Goal: Task Accomplishment & Management: Book appointment/travel/reservation

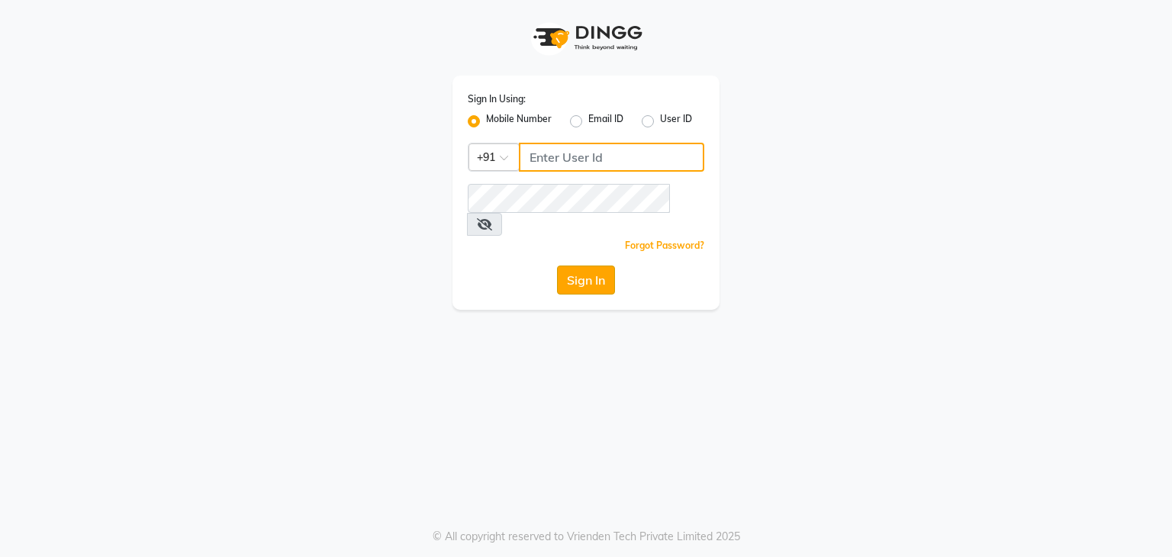
type input "9986416195"
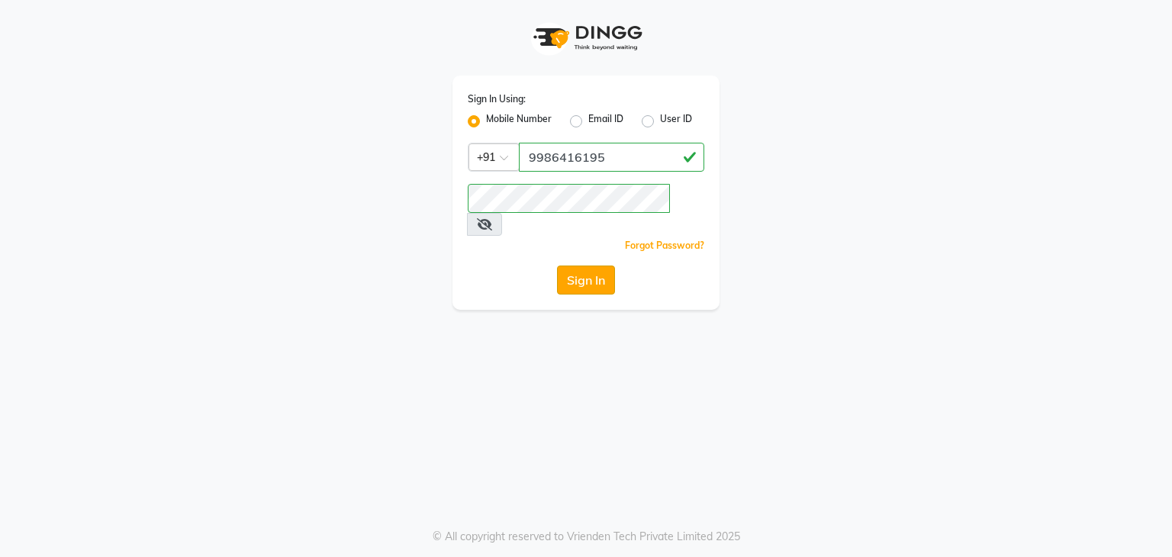
click at [574, 265] on button "Sign In" at bounding box center [586, 279] width 58 height 29
click at [574, 265] on div "Sign In" at bounding box center [586, 279] width 237 height 29
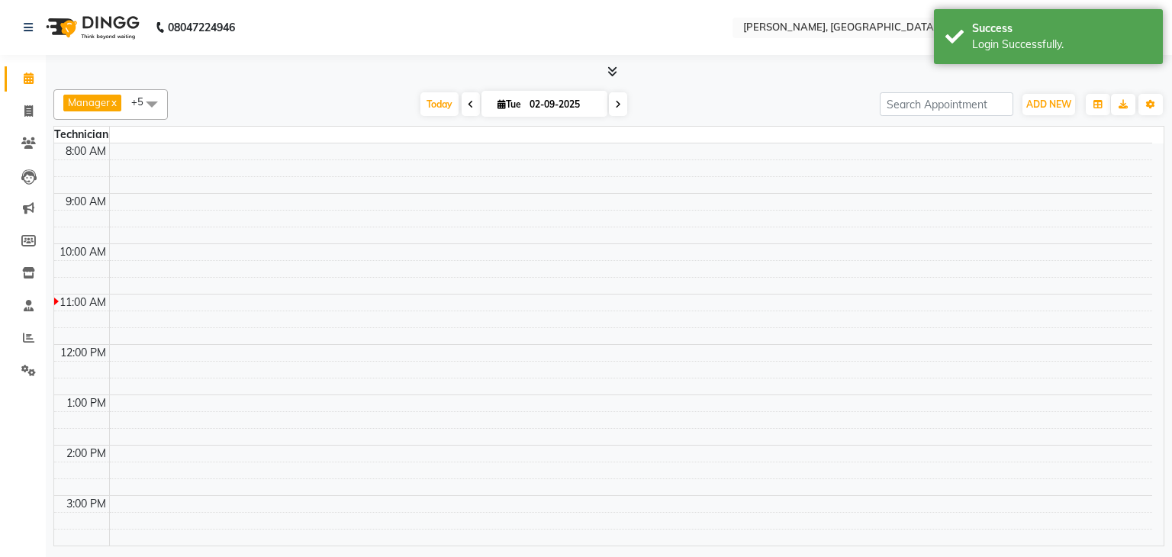
select select "en"
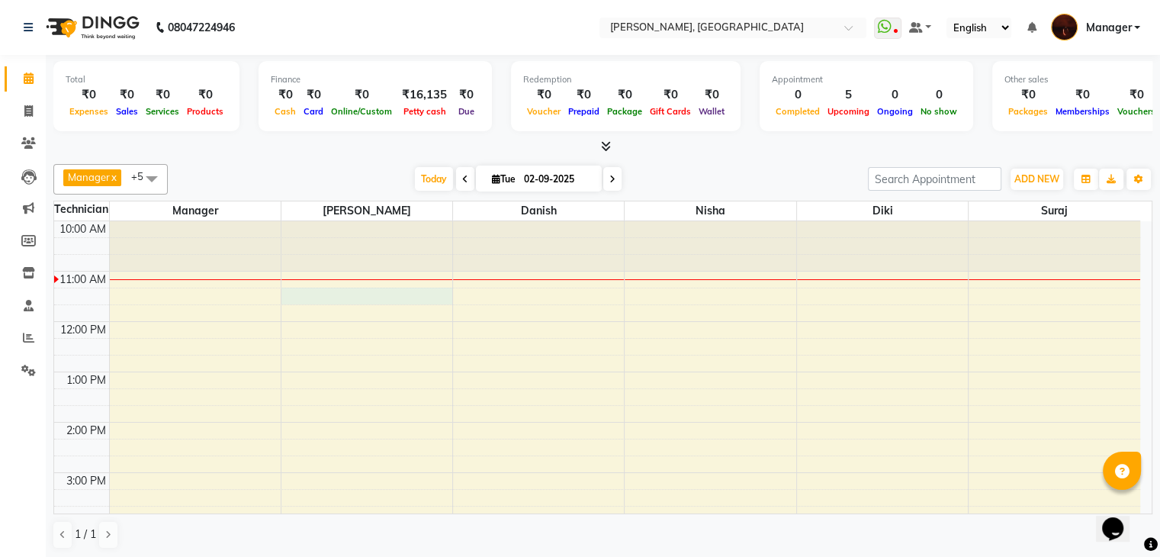
click at [374, 301] on div "10:00 AM 11:00 AM 12:00 PM 1:00 PM 2:00 PM 3:00 PM 4:00 PM 5:00 PM 6:00 PM 7:00…" at bounding box center [597, 548] width 1086 height 654
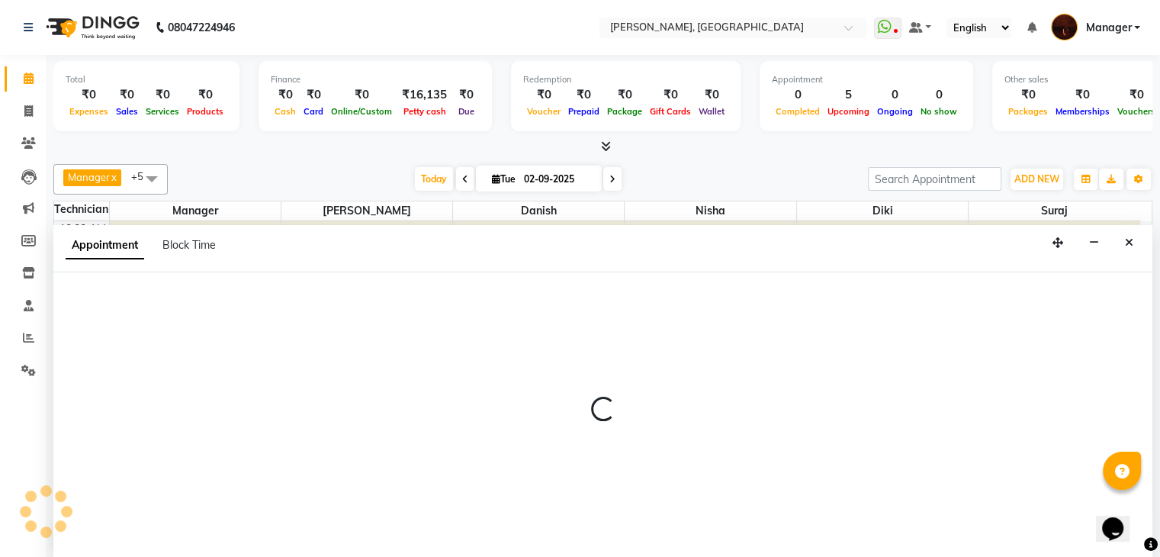
scroll to position [1, 0]
select select "35072"
select select "tentative"
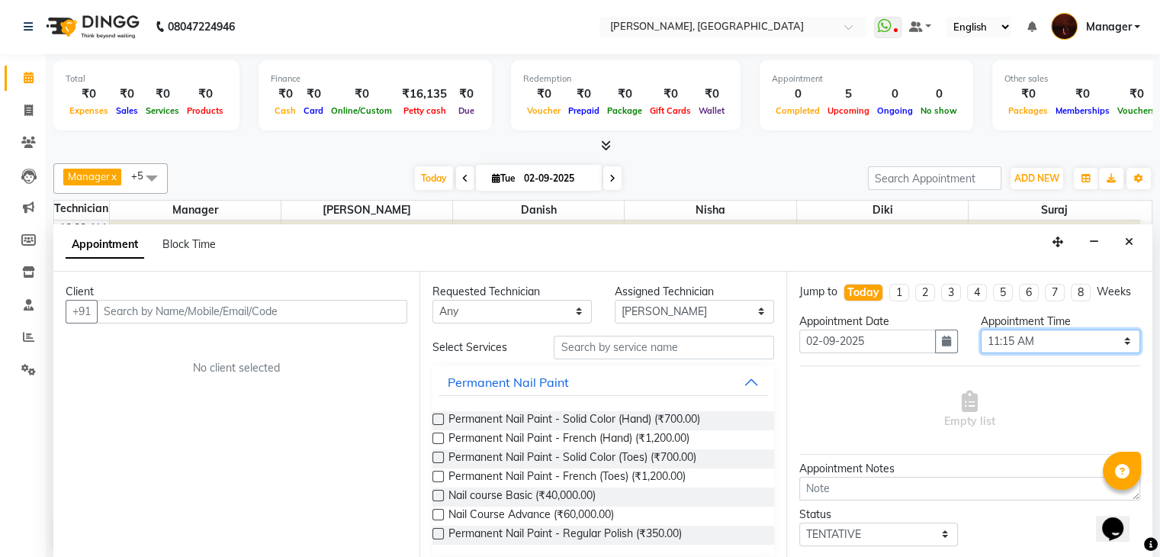
click at [1031, 353] on select "Select 11:00 AM 11:15 AM 11:30 AM 11:45 AM 12:00 PM 12:15 PM 12:30 PM 12:45 PM …" at bounding box center [1060, 342] width 159 height 24
select select "690"
click at [981, 342] on select "Select 11:00 AM 11:15 AM 11:30 AM 11:45 AM 12:00 PM 12:15 PM 12:30 PM 12:45 PM …" at bounding box center [1060, 342] width 159 height 24
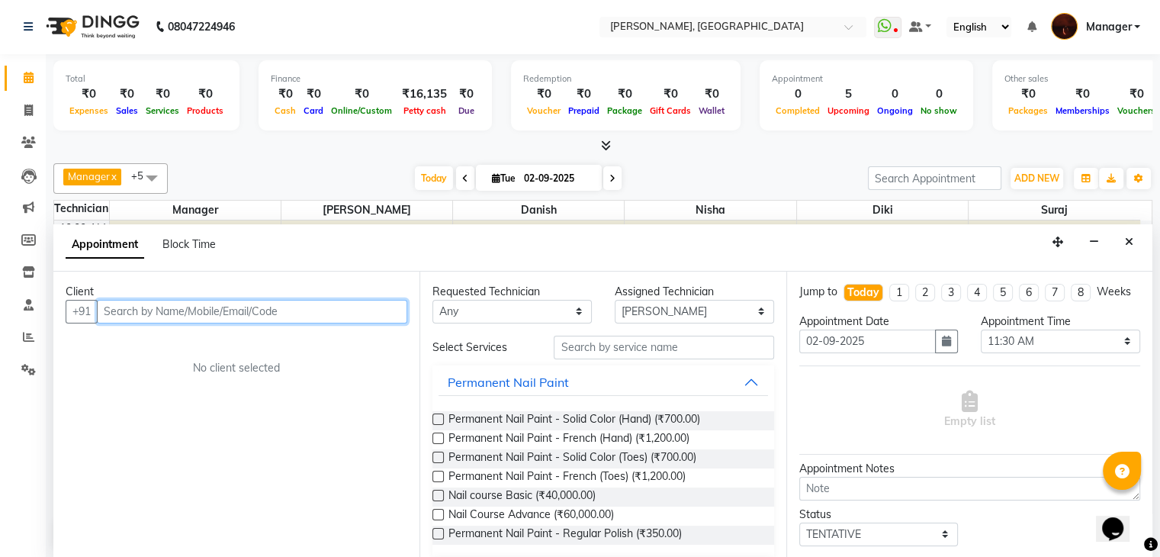
click at [187, 311] on input "text" at bounding box center [252, 312] width 311 height 24
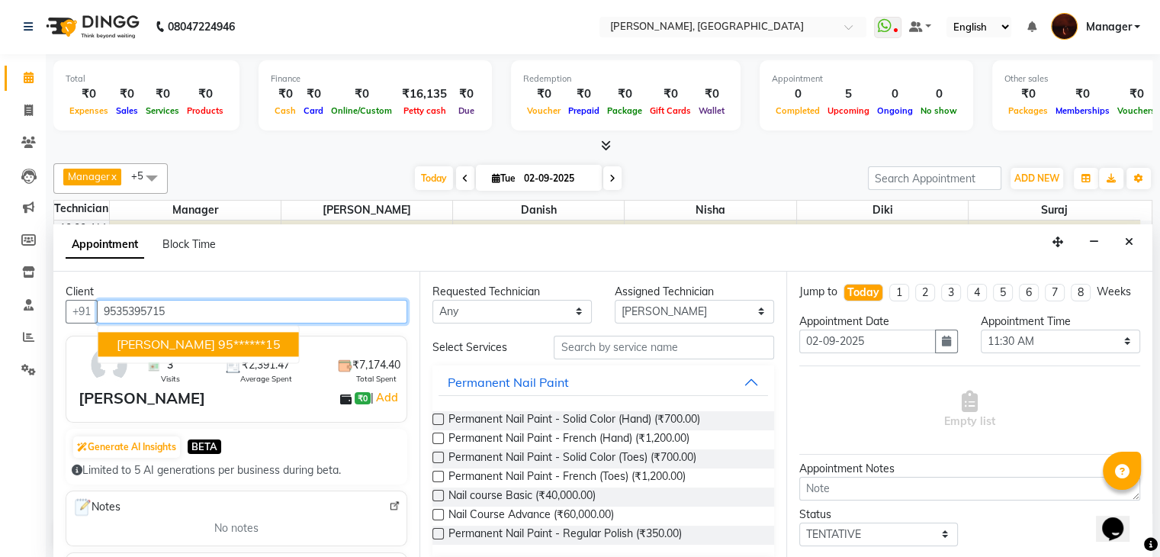
click at [130, 343] on span "Poornima" at bounding box center [166, 343] width 98 height 15
type input "95******15"
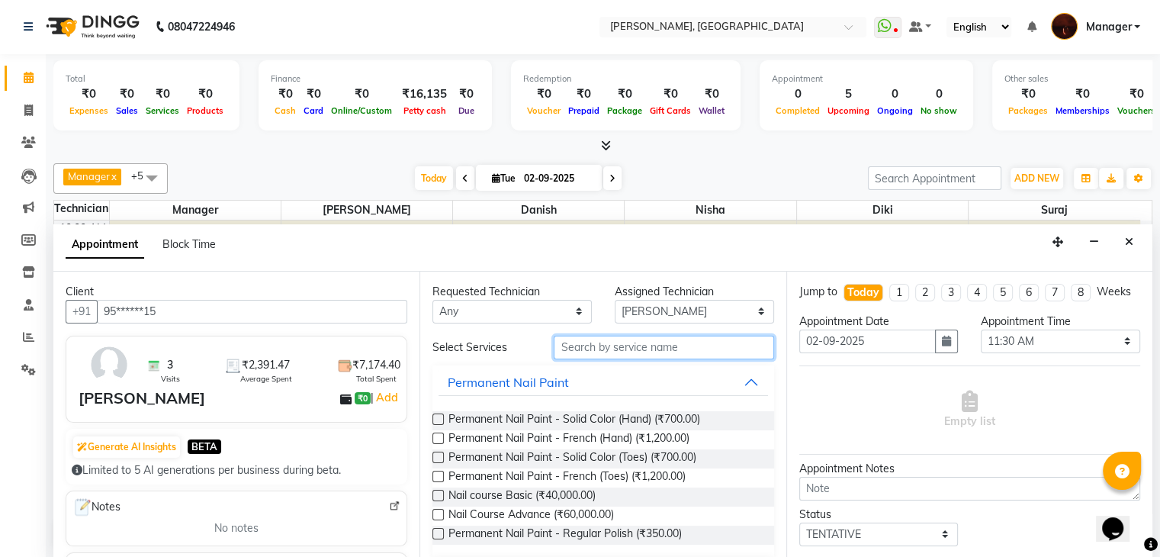
click at [610, 338] on input "text" at bounding box center [664, 348] width 220 height 24
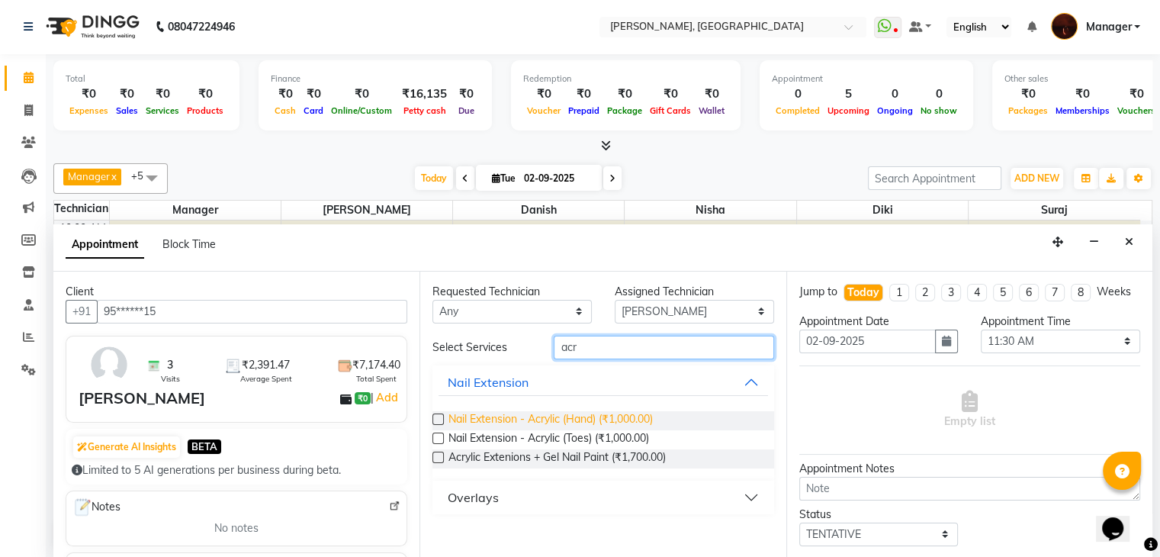
type input "acr"
click at [528, 416] on span "Nail Extension - Acrylic (Hand) (₹1,000.00)" at bounding box center [551, 420] width 204 height 19
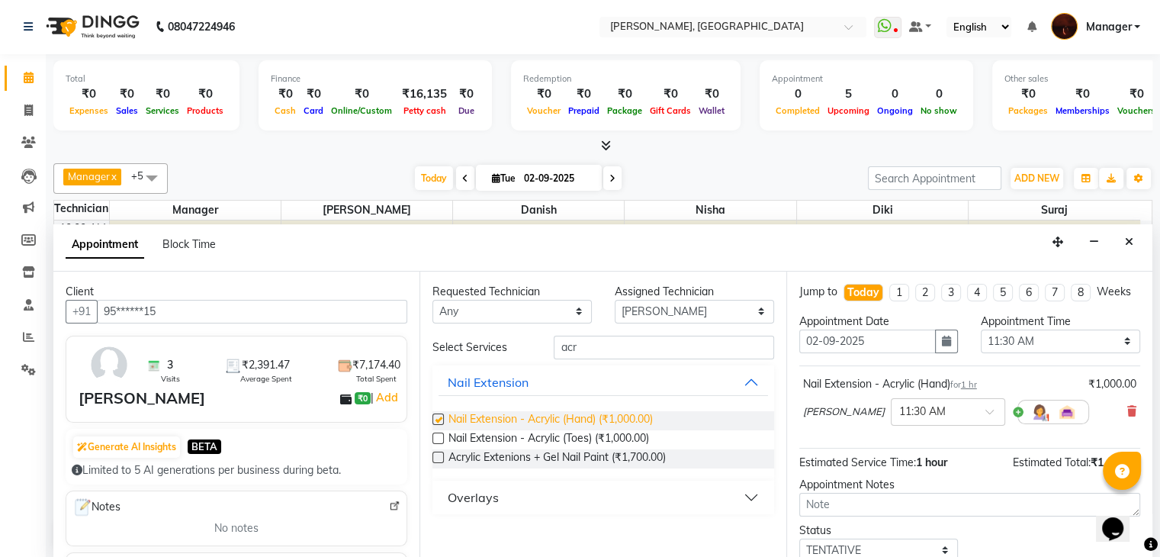
checkbox input "false"
click at [656, 349] on input "acr" at bounding box center [664, 348] width 220 height 24
type input "a"
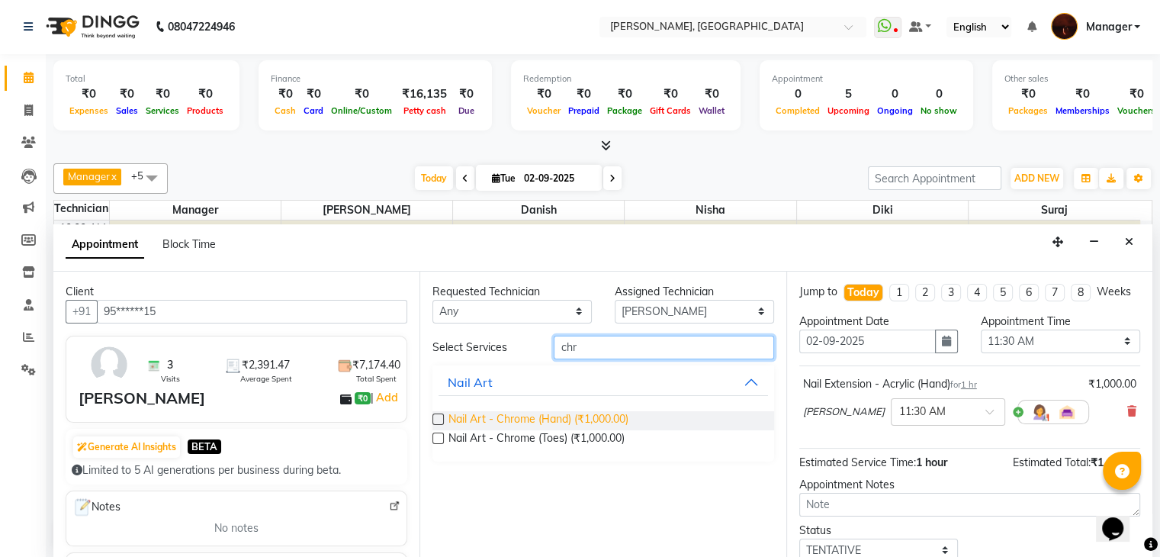
type input "chr"
click at [451, 416] on span "Nail Art - Chrome (Hand) (₹1,000.00)" at bounding box center [539, 420] width 180 height 19
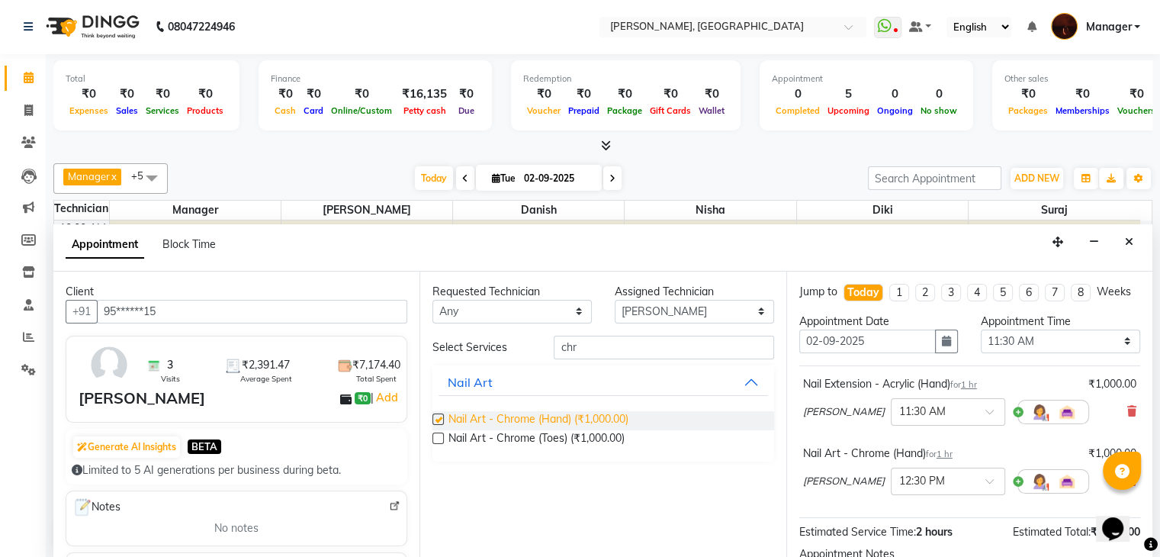
checkbox input "false"
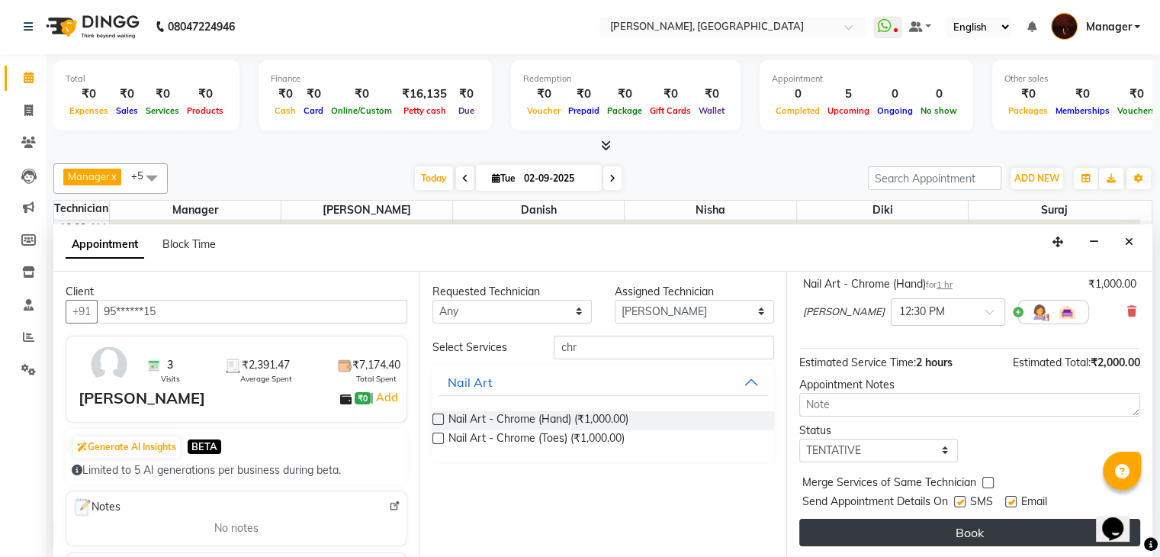
click at [934, 535] on button "Book" at bounding box center [970, 532] width 341 height 27
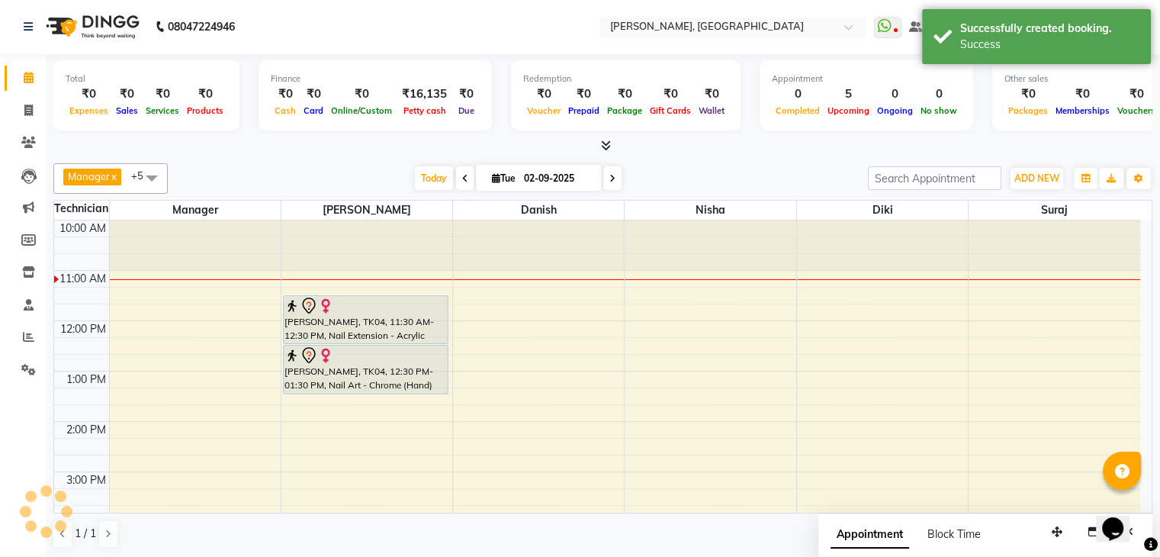
scroll to position [0, 0]
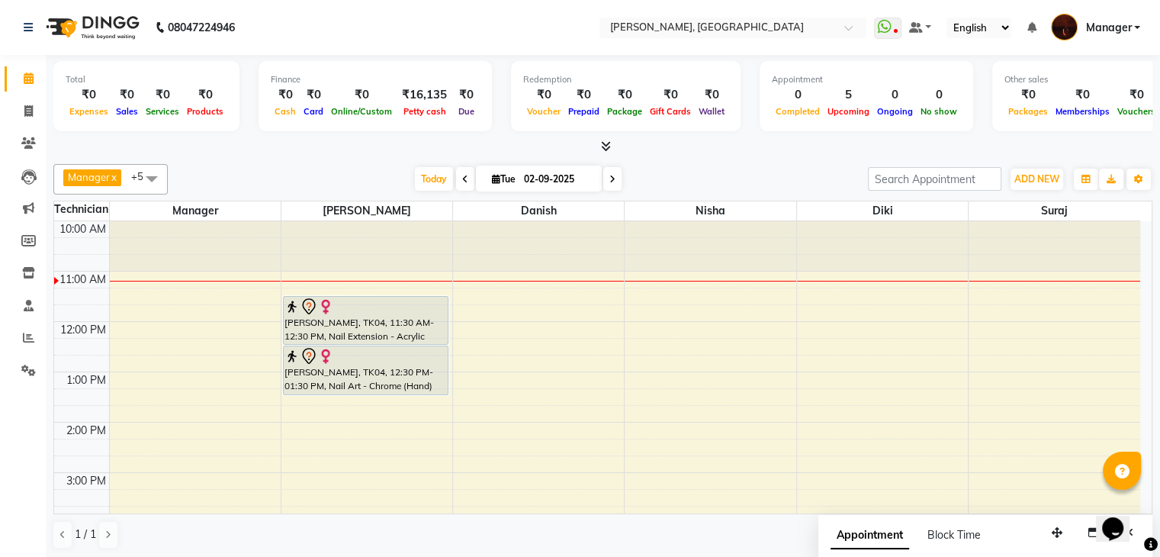
click at [576, 181] on input "02-09-2025" at bounding box center [558, 179] width 76 height 23
select select "9"
select select "2025"
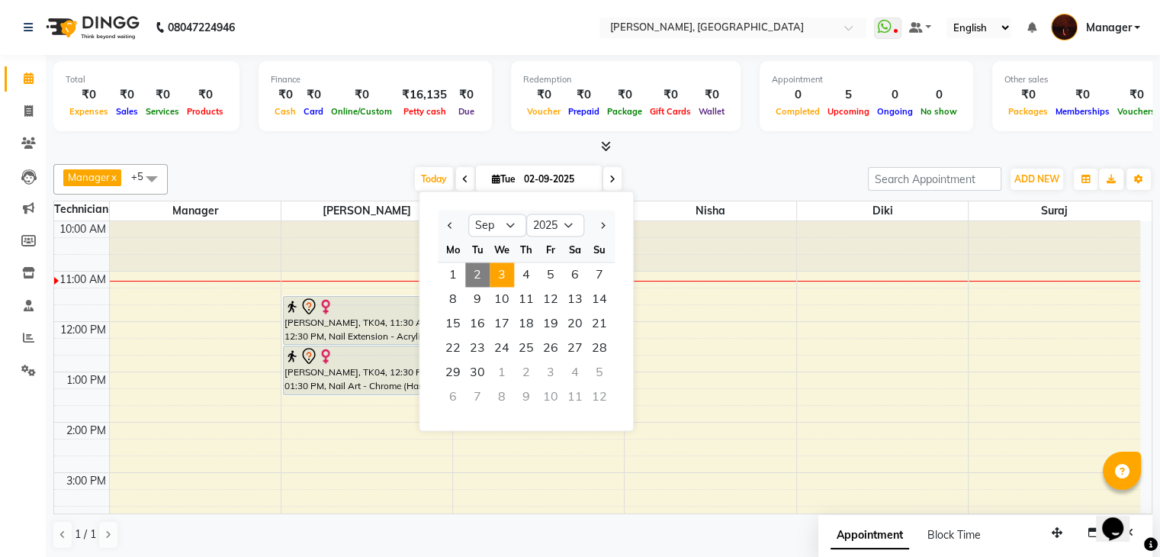
click at [505, 278] on span "3" at bounding box center [502, 274] width 24 height 24
type input "03-09-2025"
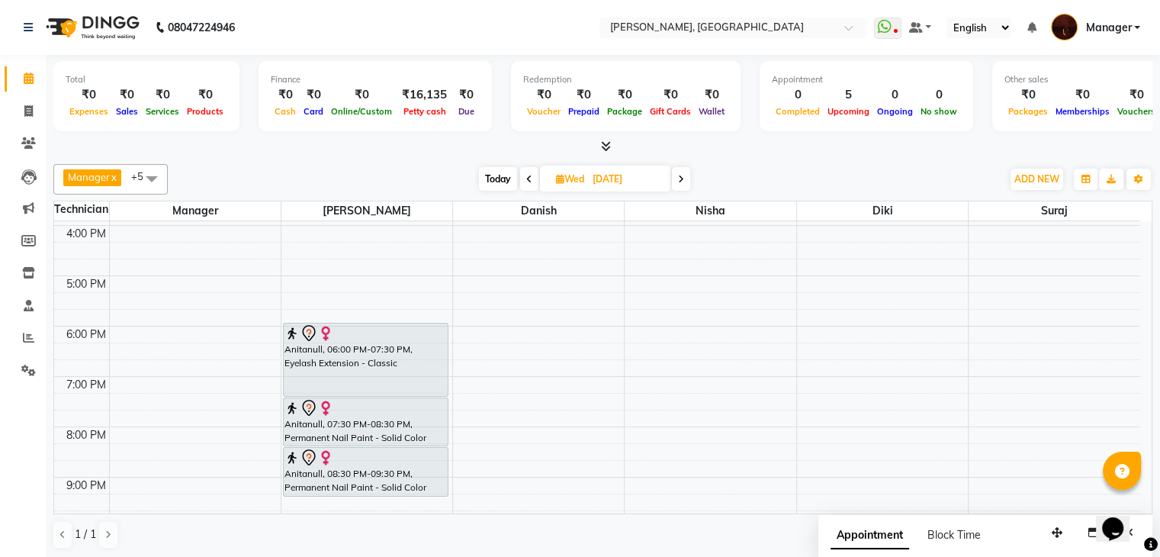
scroll to position [287, 0]
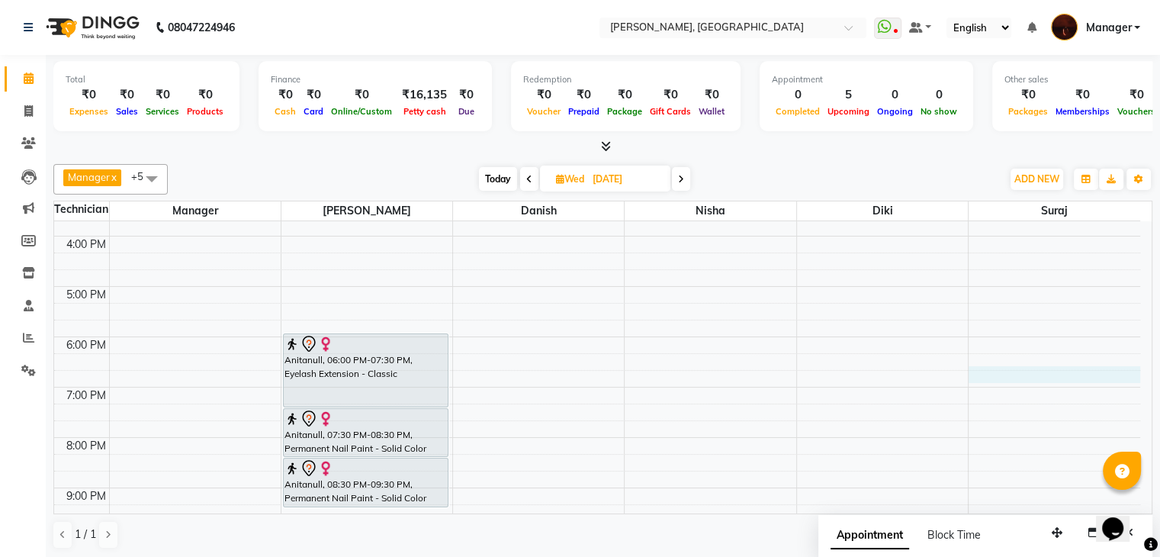
click at [1047, 380] on div "10:00 AM 11:00 AM 12:00 PM 1:00 PM 2:00 PM 3:00 PM 4:00 PM 5:00 PM 6:00 PM 7:00…" at bounding box center [597, 261] width 1086 height 654
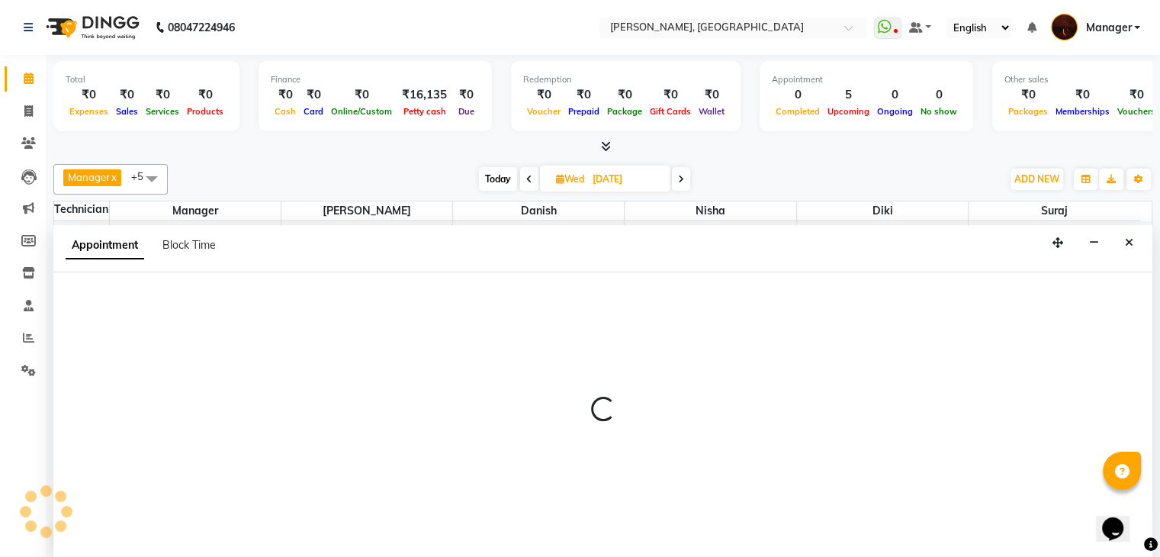
scroll to position [1, 0]
select select "83655"
select select "tentative"
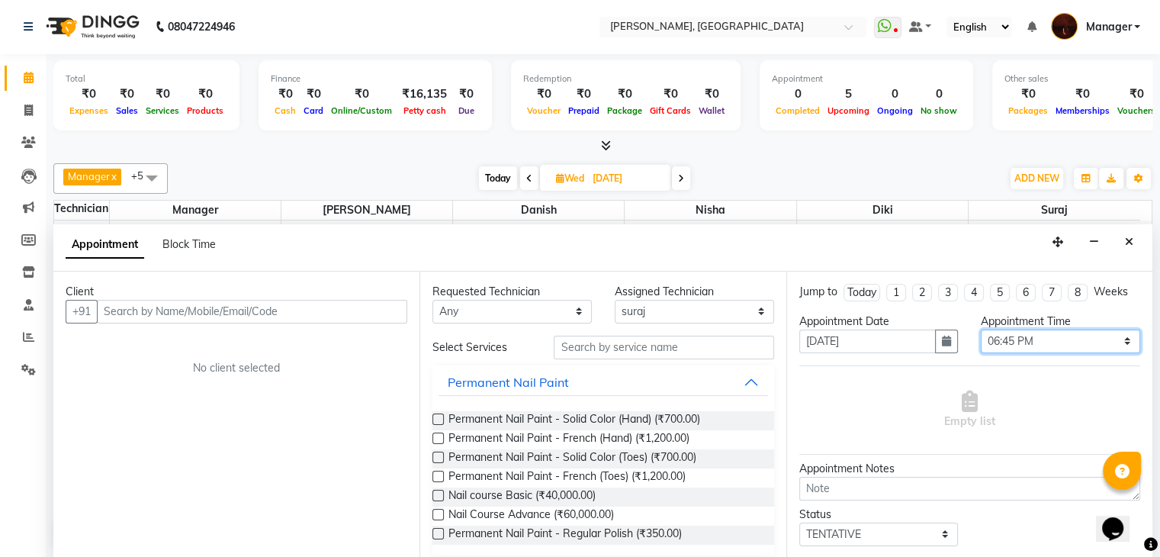
click at [1021, 332] on select "Select 11:00 AM 11:15 AM 11:30 AM 11:45 AM 12:00 PM 12:15 PM 12:30 PM 12:45 PM …" at bounding box center [1060, 342] width 159 height 24
click at [1035, 337] on select "Select 11:00 AM 11:15 AM 11:30 AM 11:45 AM 12:00 PM 12:15 PM 12:30 PM 12:45 PM …" at bounding box center [1060, 342] width 159 height 24
select select "1140"
click at [981, 330] on select "Select 11:00 AM 11:15 AM 11:30 AM 11:45 AM 12:00 PM 12:15 PM 12:30 PM 12:45 PM …" at bounding box center [1060, 342] width 159 height 24
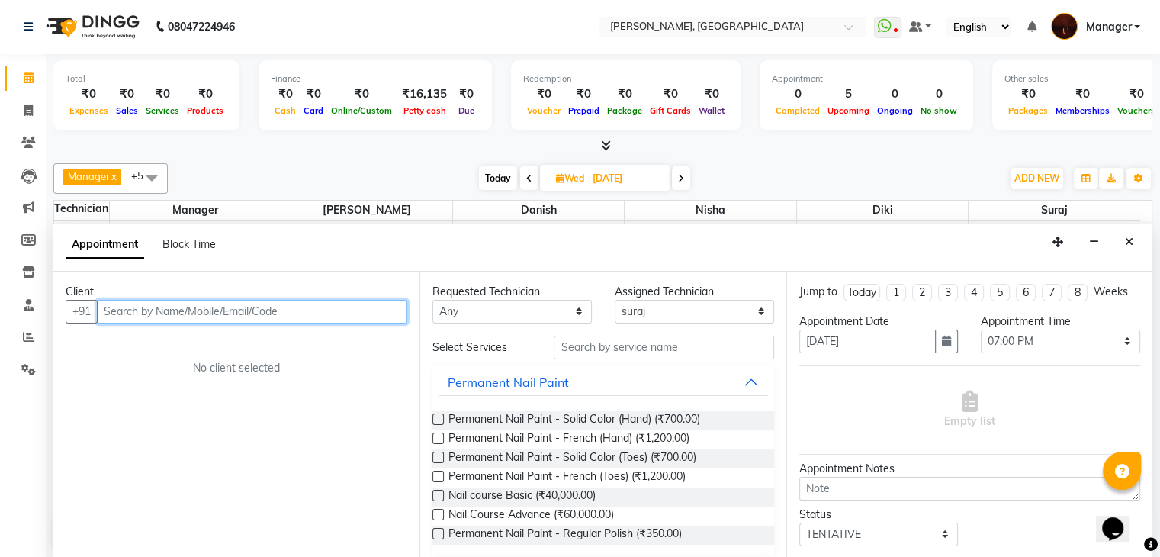
click at [287, 319] on input "text" at bounding box center [252, 312] width 311 height 24
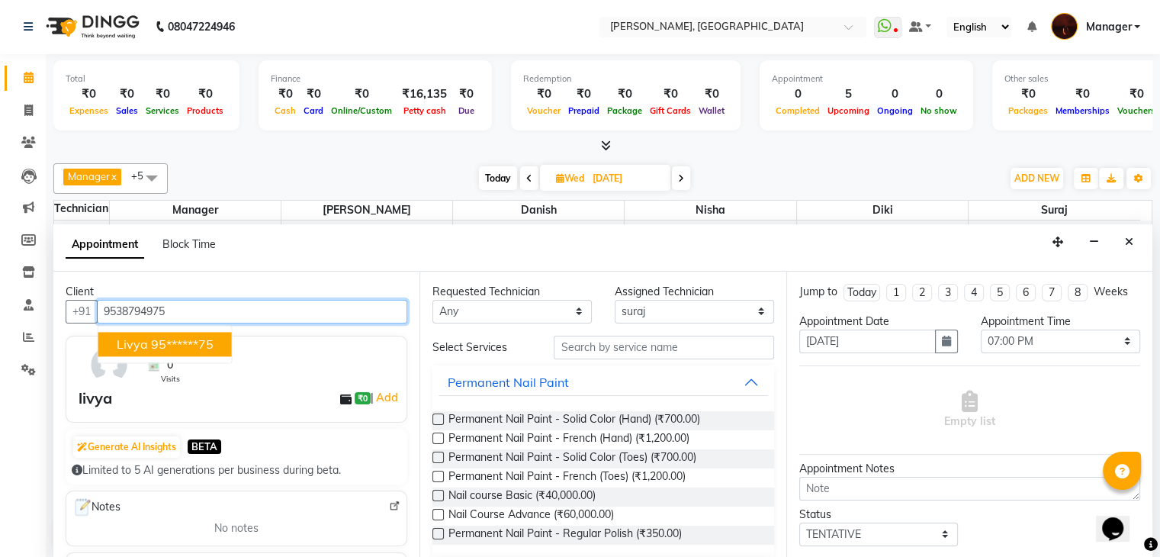
click at [197, 343] on ngb-highlight "95******75" at bounding box center [182, 343] width 63 height 15
type input "95******75"
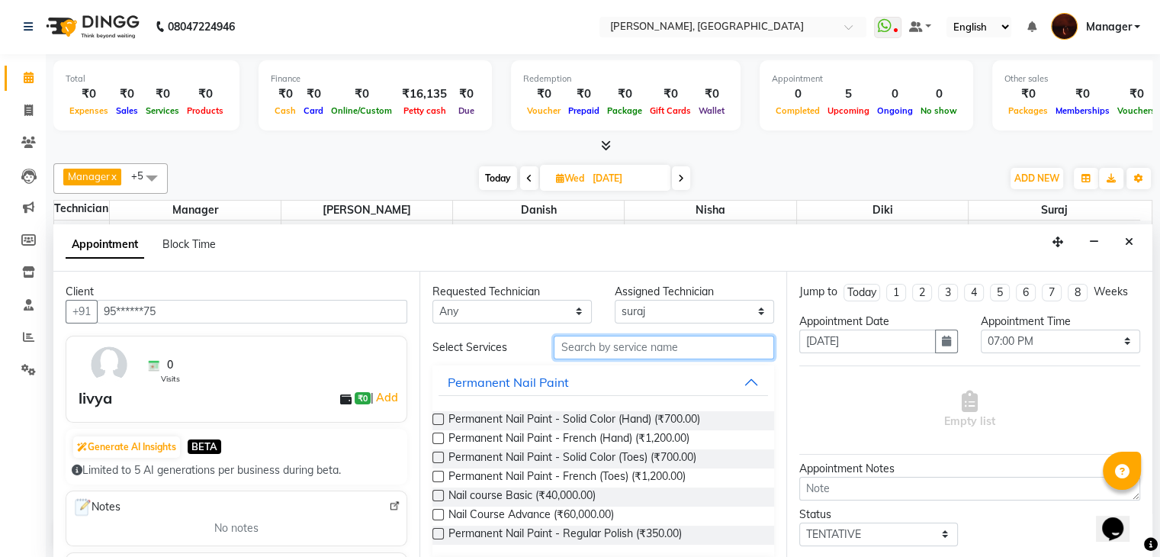
click at [592, 356] on input "text" at bounding box center [664, 348] width 220 height 24
click at [581, 421] on span "Permanent Nail Paint - Solid Color (Hand) (₹700.00)" at bounding box center [575, 420] width 252 height 19
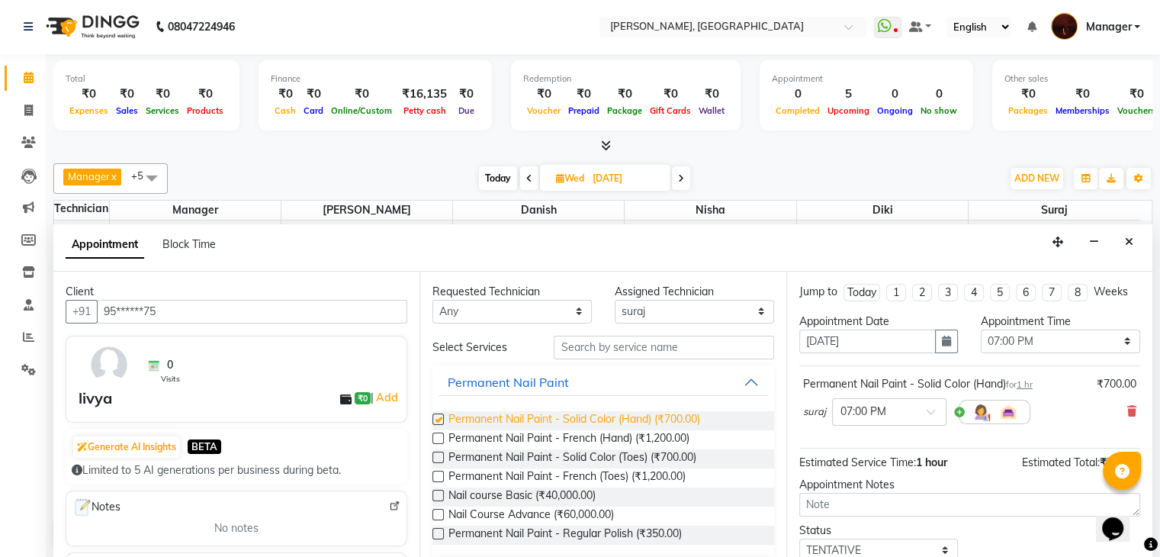
checkbox input "false"
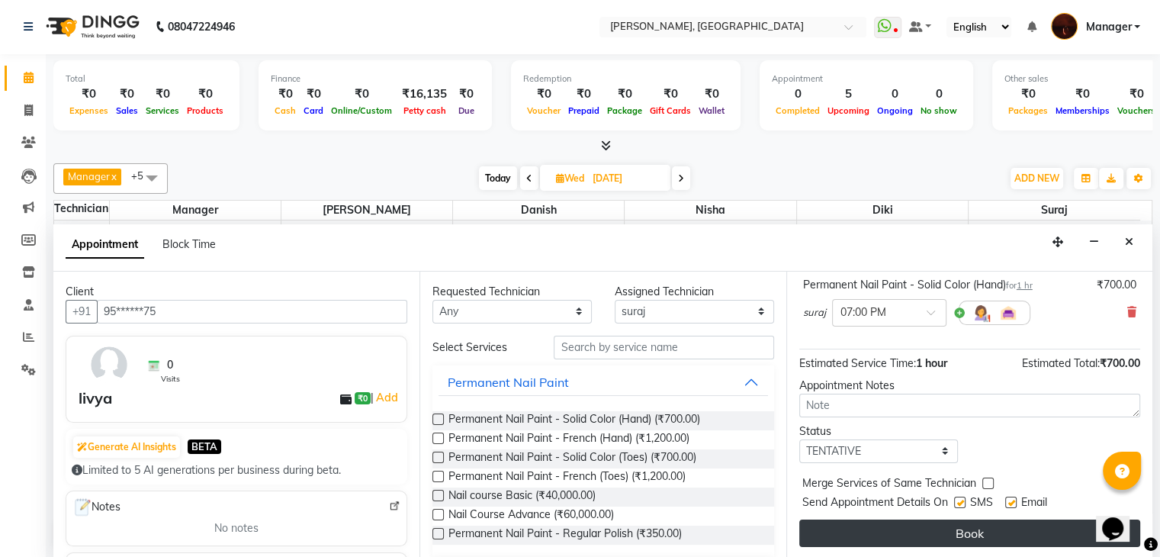
click at [896, 523] on button "Book" at bounding box center [970, 533] width 341 height 27
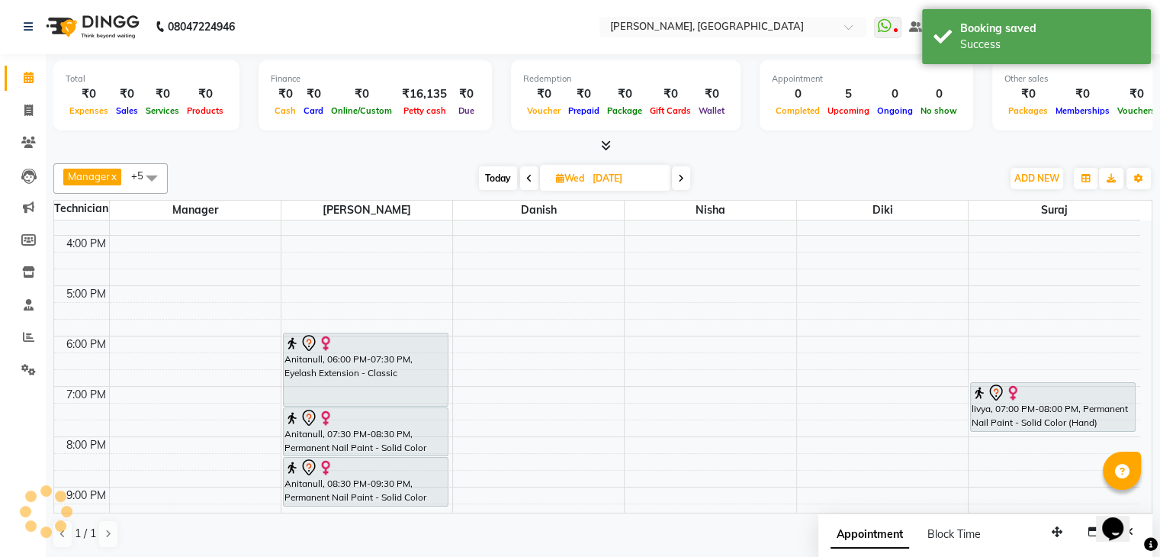
scroll to position [0, 0]
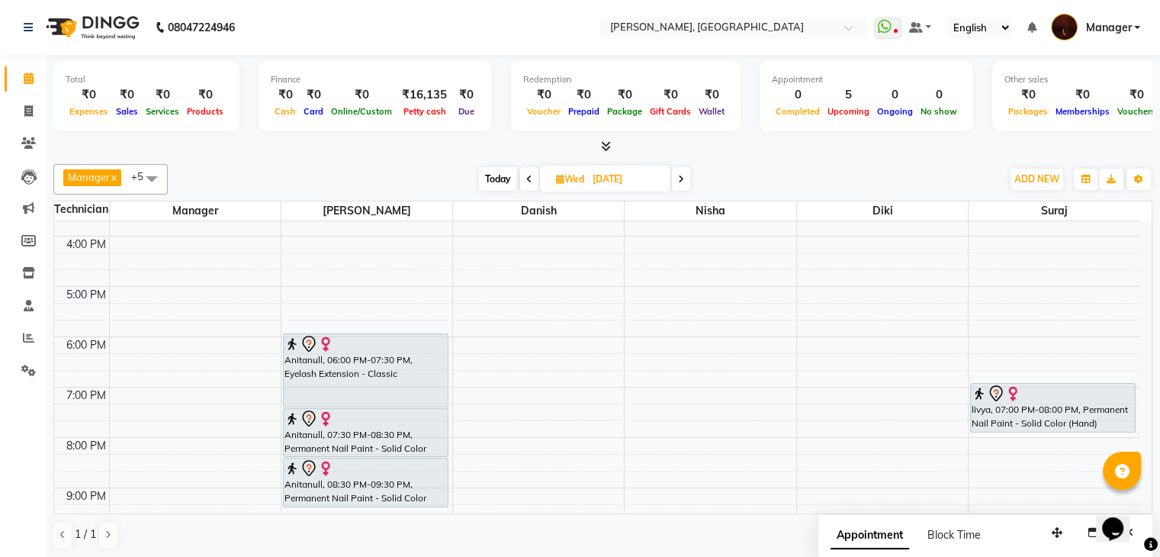
click at [481, 182] on span "Today" at bounding box center [498, 179] width 38 height 24
type input "02-09-2025"
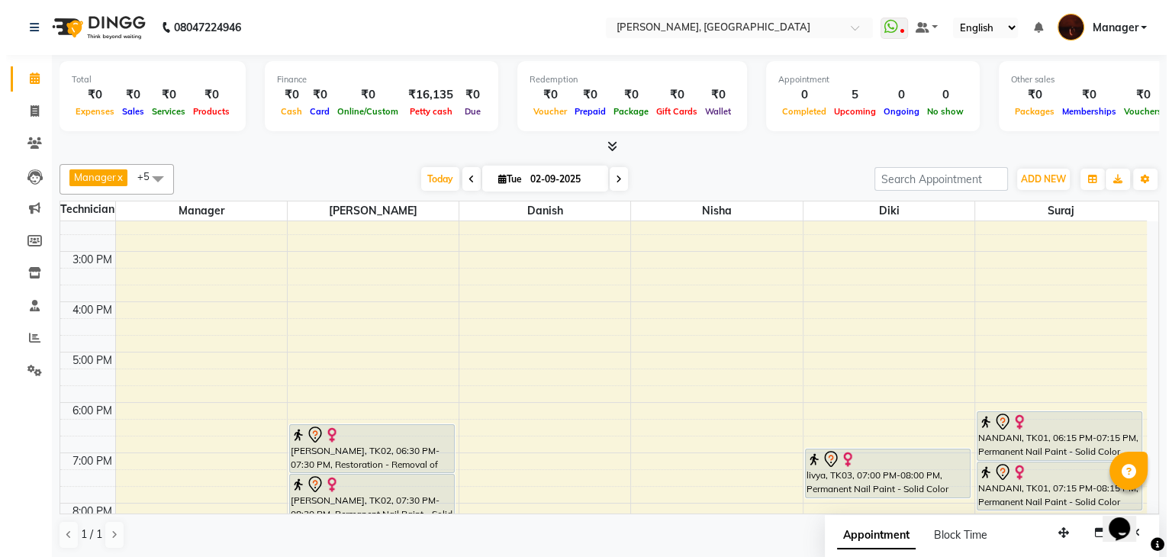
scroll to position [231, 0]
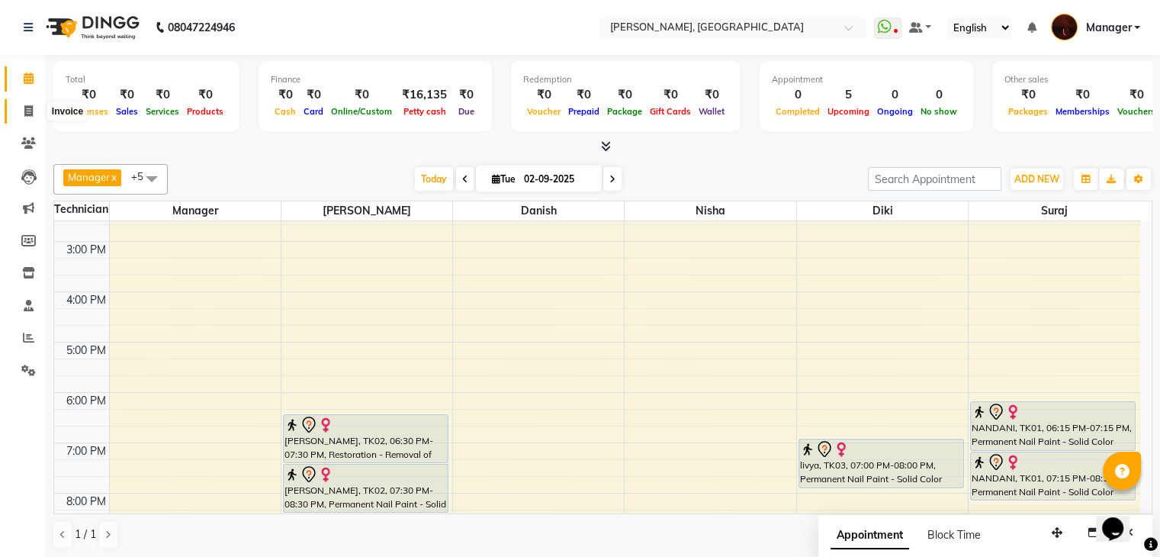
click at [27, 108] on icon at bounding box center [28, 110] width 8 height 11
select select "service"
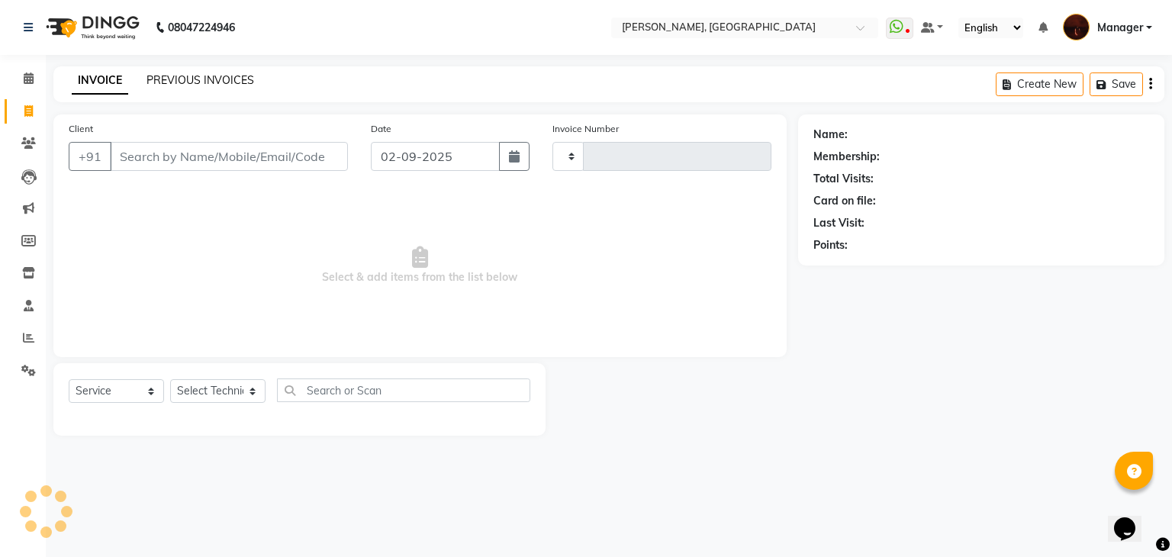
type input "1788"
select select "4063"
click at [180, 82] on link "PREVIOUS INVOICES" at bounding box center [200, 80] width 108 height 14
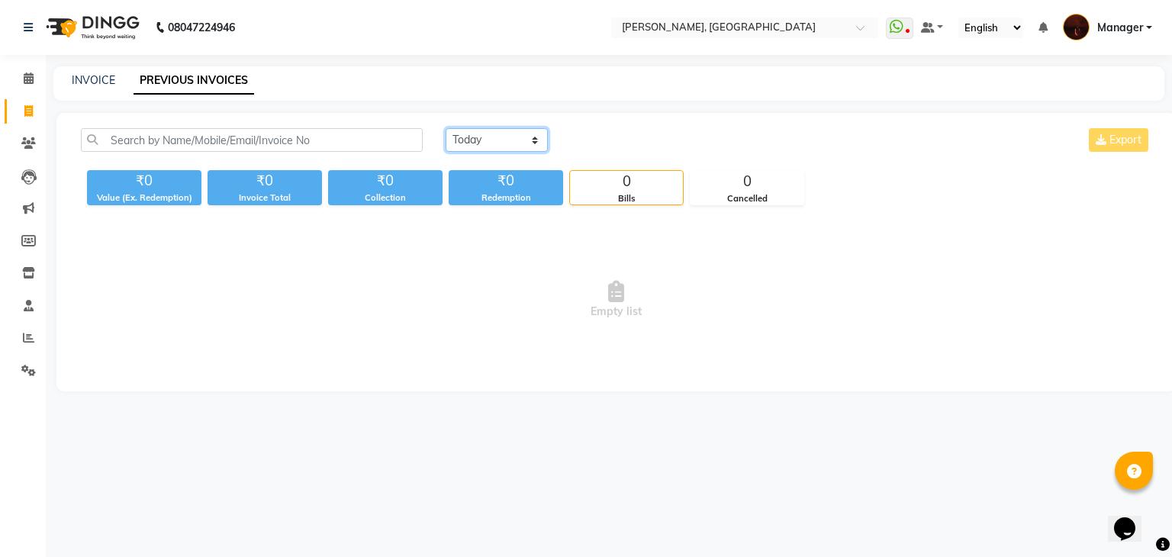
click at [470, 145] on select "Today Yesterday Custom Range" at bounding box center [497, 140] width 102 height 24
select select "range"
click at [446, 128] on select "Today Yesterday Custom Range" at bounding box center [497, 140] width 102 height 24
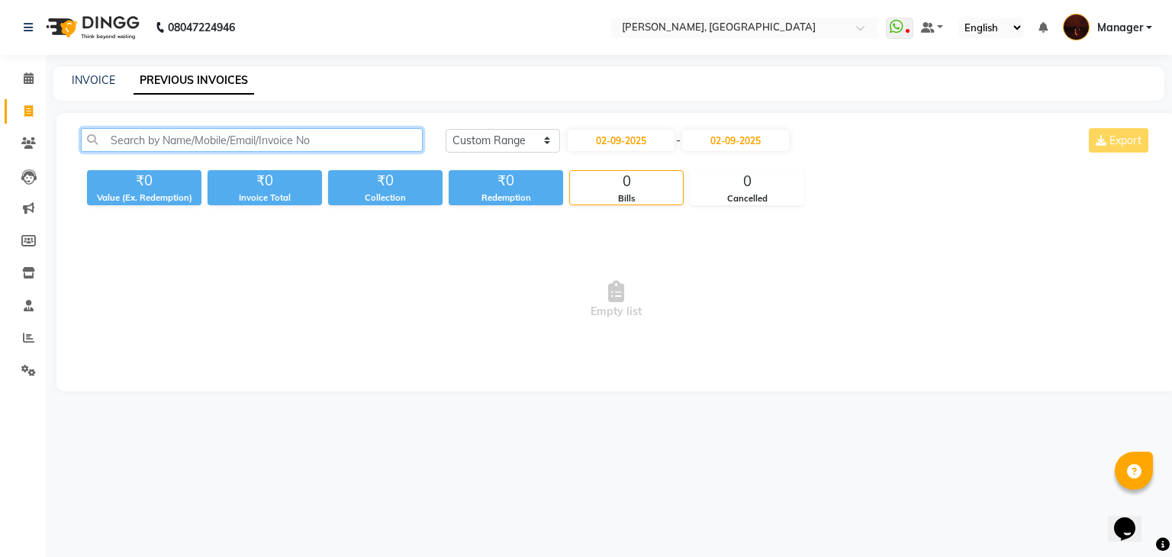
click at [254, 142] on input "text" at bounding box center [252, 140] width 342 height 24
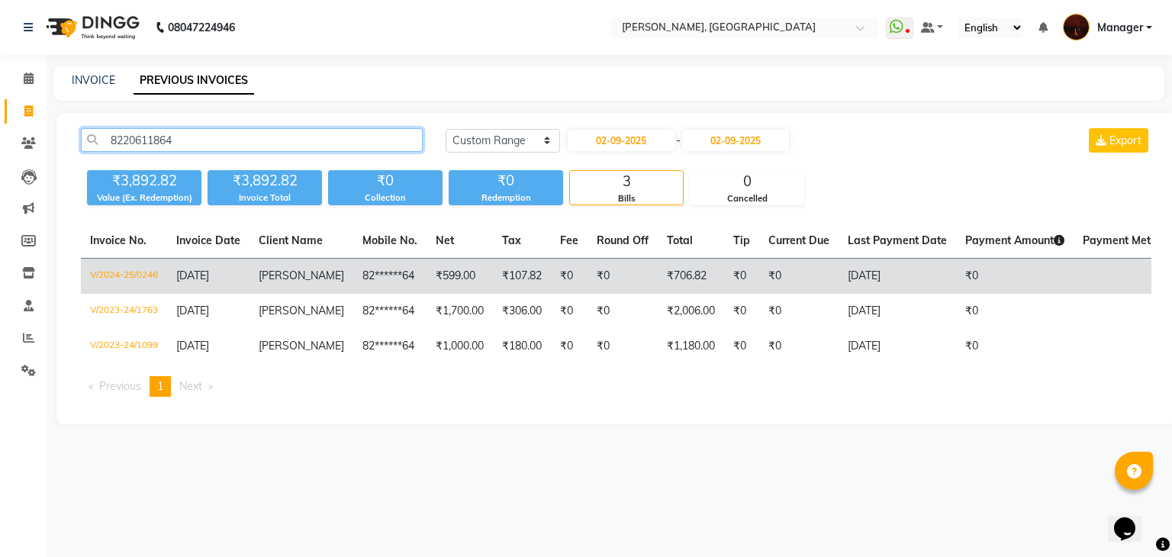
type input "8220611864"
click at [551, 275] on td "₹0" at bounding box center [569, 277] width 37 height 36
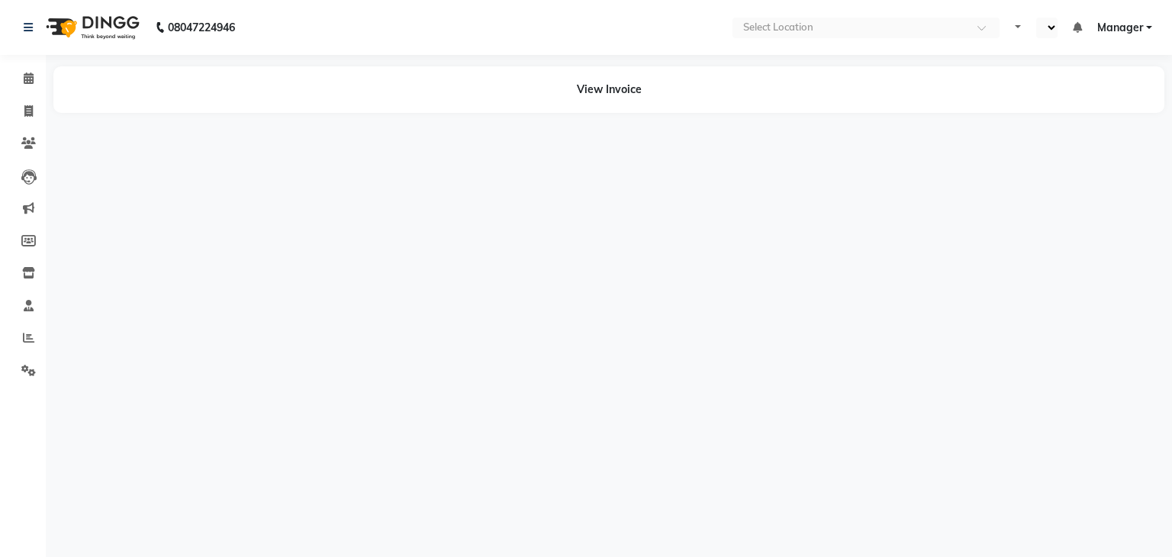
select select "en"
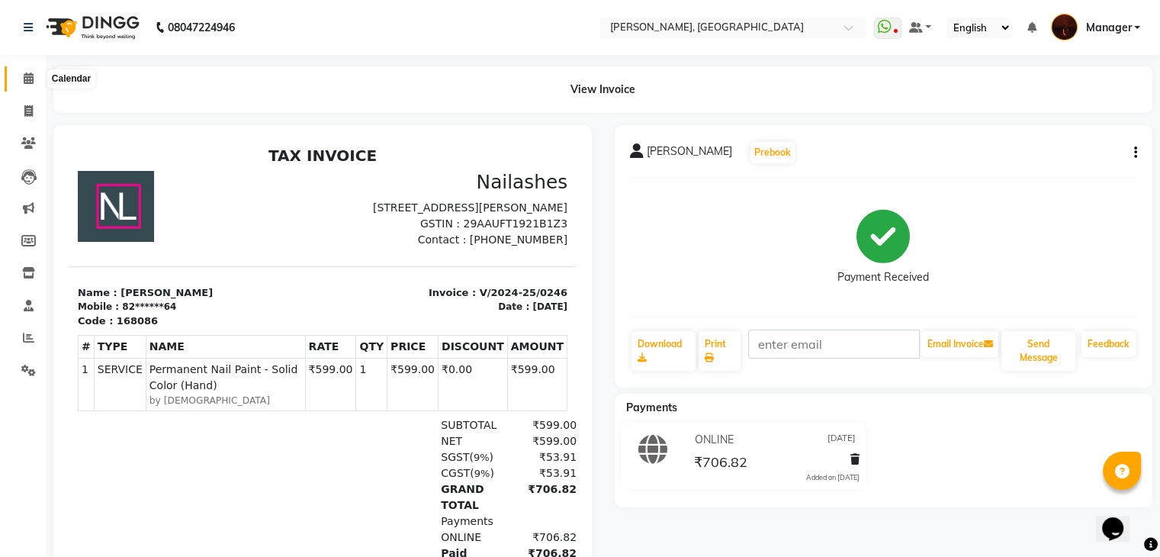
click at [24, 77] on icon at bounding box center [29, 77] width 10 height 11
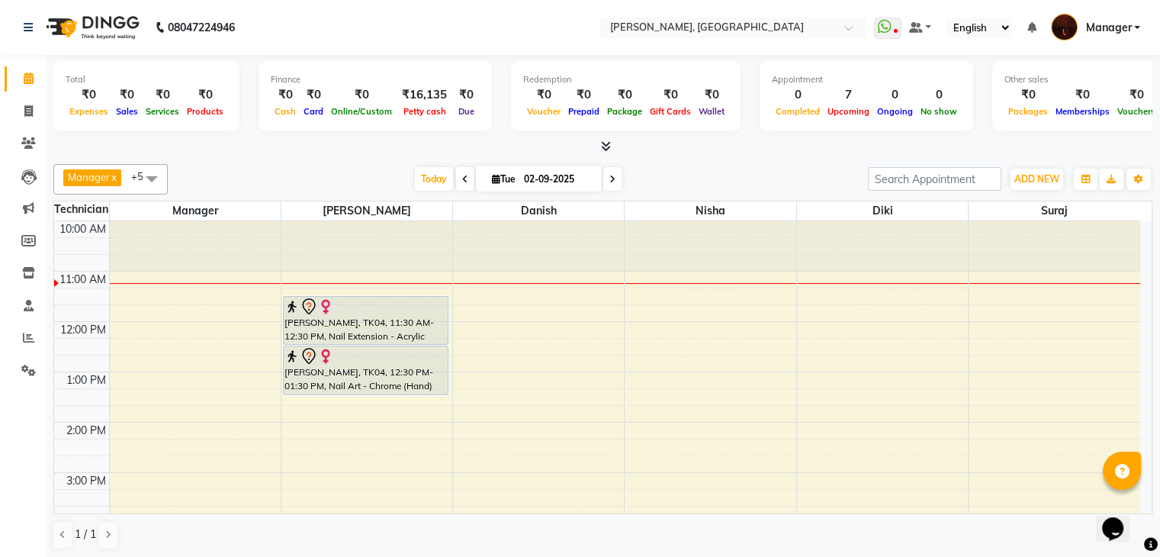
scroll to position [355, 0]
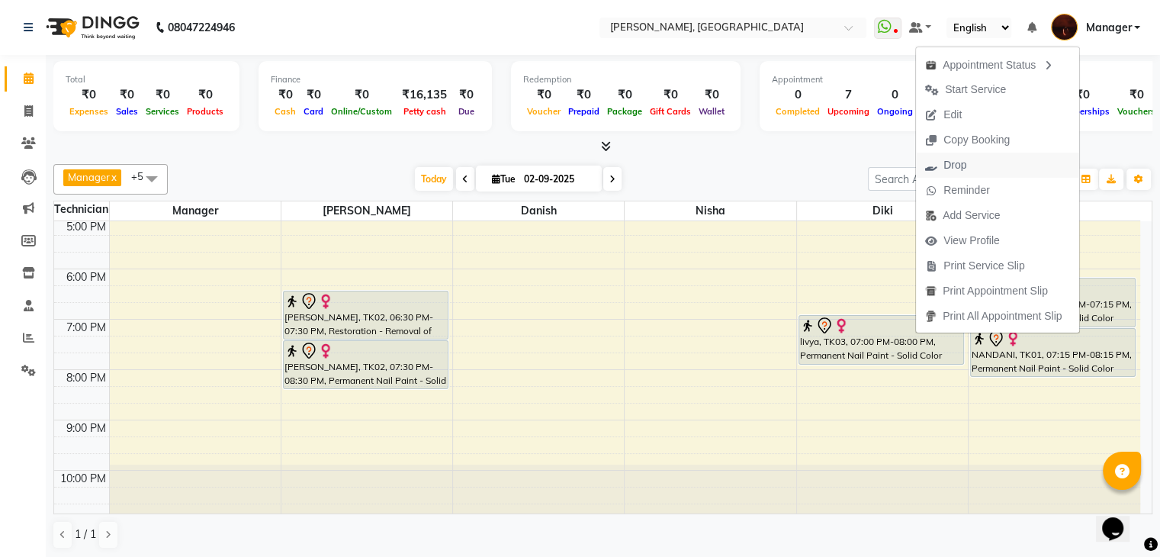
click at [946, 170] on span "Drop" at bounding box center [955, 165] width 23 height 16
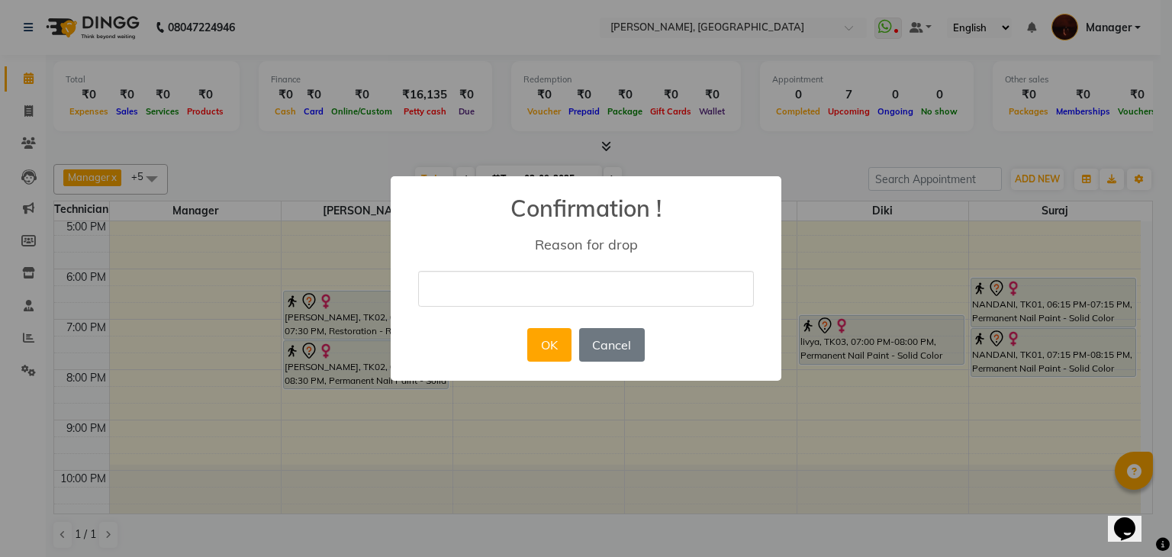
click at [702, 279] on input "text" at bounding box center [586, 289] width 336 height 36
type input "rescheduled"
click at [546, 345] on button "OK" at bounding box center [548, 345] width 43 height 34
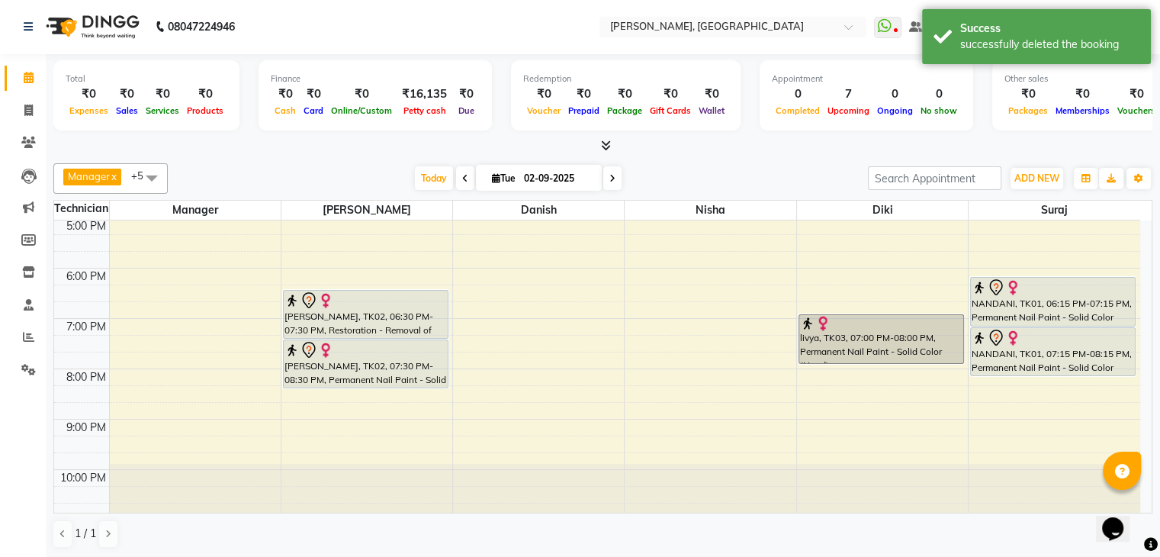
scroll to position [0, 0]
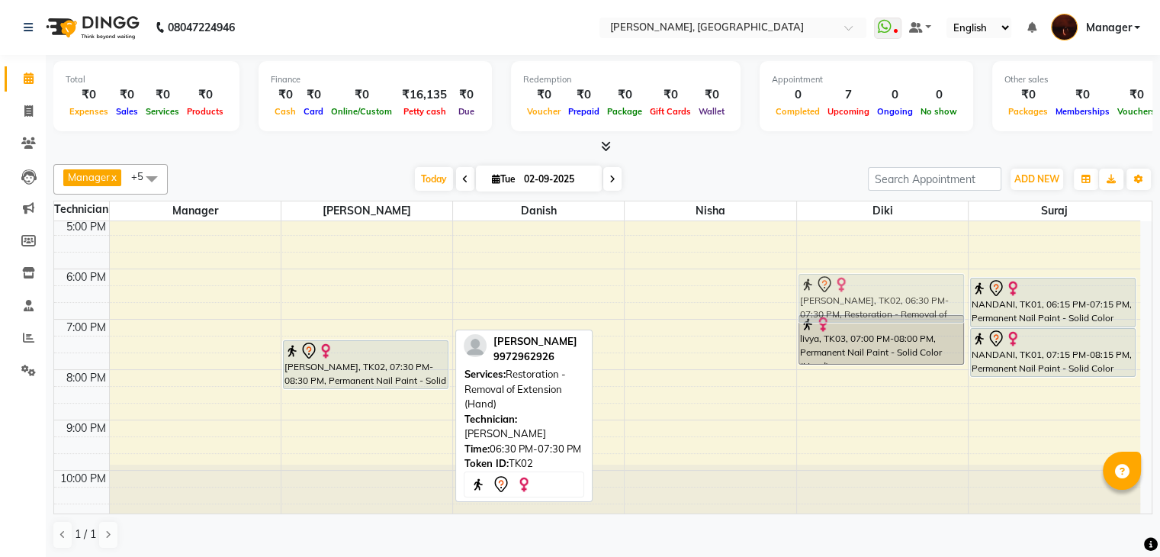
drag, startPoint x: 370, startPoint y: 329, endPoint x: 818, endPoint y: 320, distance: 447.9
click at [818, 320] on tr "[PERSON_NAME], TK04, 11:30 AM-12:30 PM, Nail Extension - Acrylic (Hand) [PERSON…" at bounding box center [597, 193] width 1086 height 654
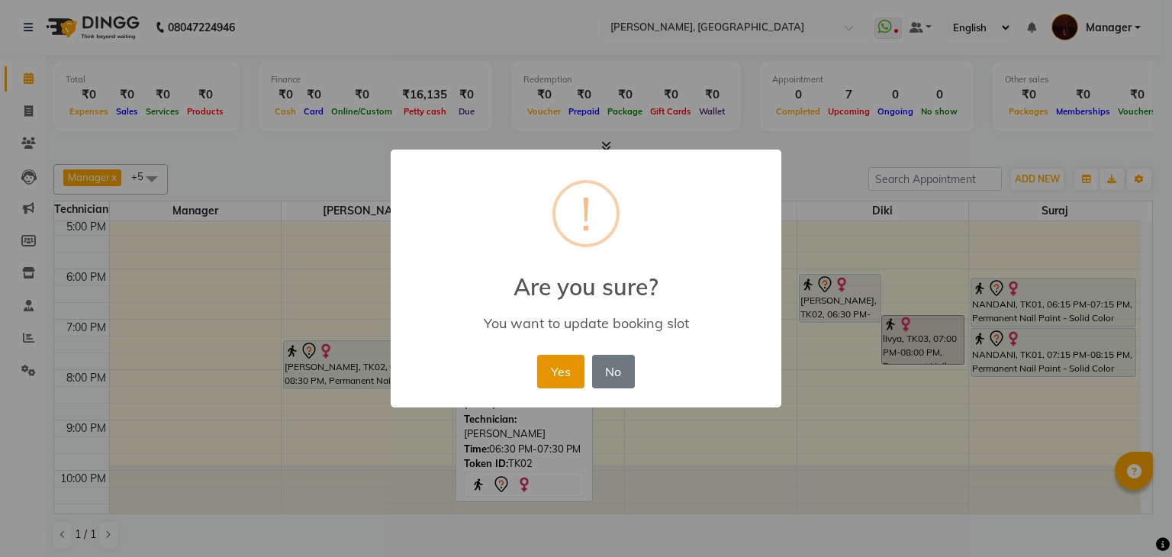
click at [558, 361] on button "Yes" at bounding box center [560, 372] width 47 height 34
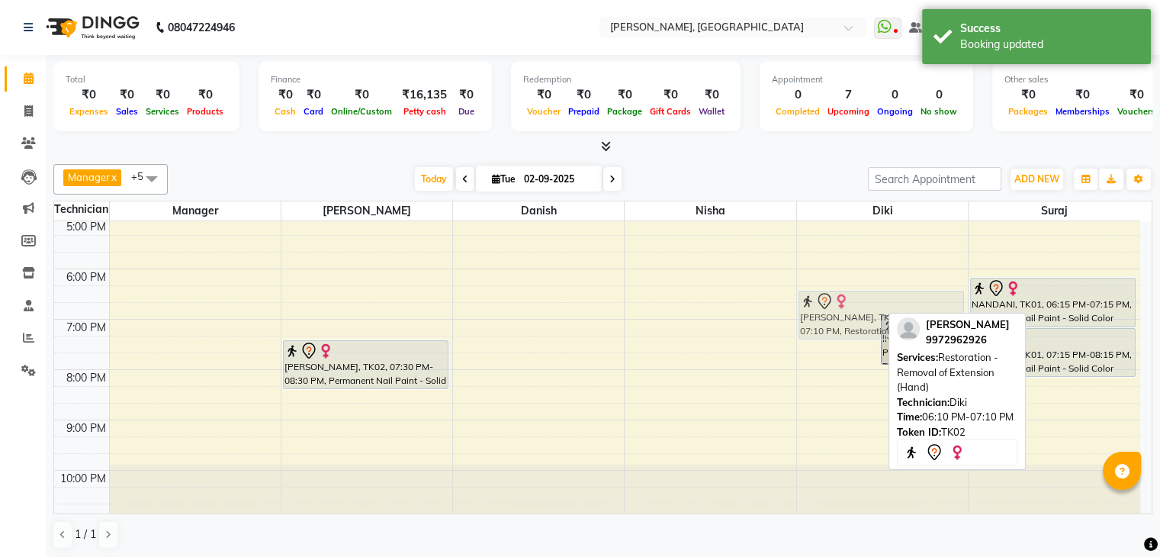
drag, startPoint x: 826, startPoint y: 289, endPoint x: 827, endPoint y: 306, distance: 16.8
click at [827, 306] on div "[PERSON_NAME], TK02, 06:10 PM-07:10 PM, Restoration - Removal of Extension (Han…" at bounding box center [882, 193] width 171 height 654
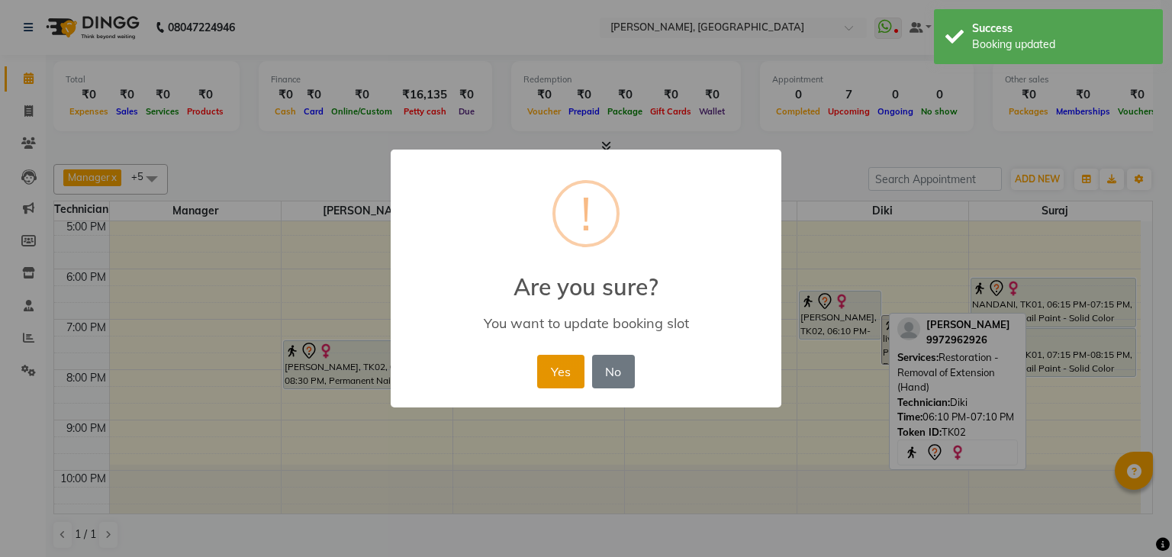
click at [566, 378] on button "Yes" at bounding box center [560, 372] width 47 height 34
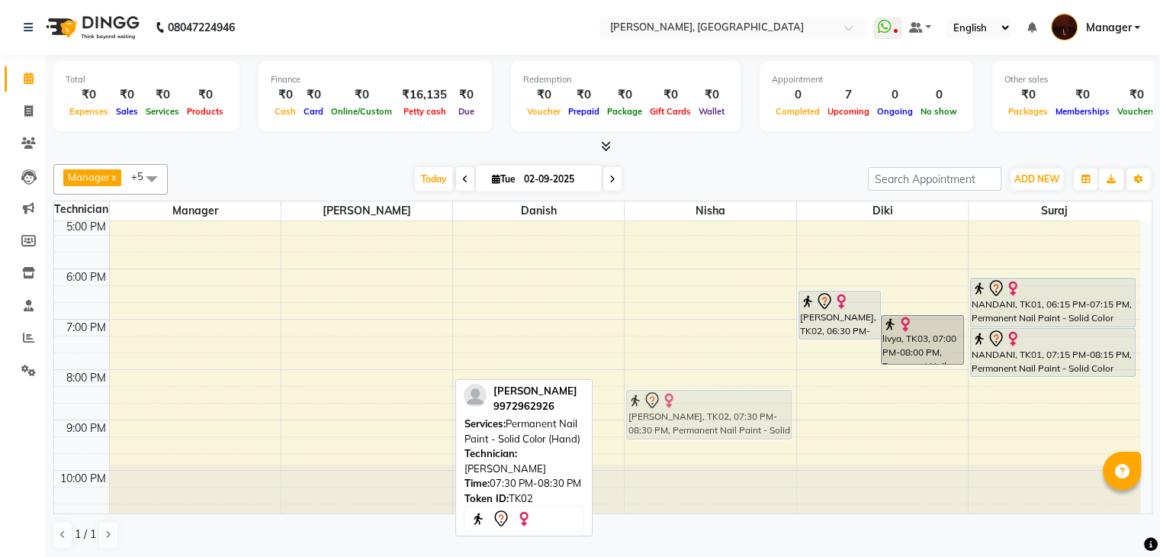
drag, startPoint x: 336, startPoint y: 353, endPoint x: 712, endPoint y: 397, distance: 377.9
click at [712, 397] on tr "[PERSON_NAME], TK04, 11:30 AM-12:30 PM, Nail Extension - Acrylic (Hand) [PERSON…" at bounding box center [597, 193] width 1086 height 654
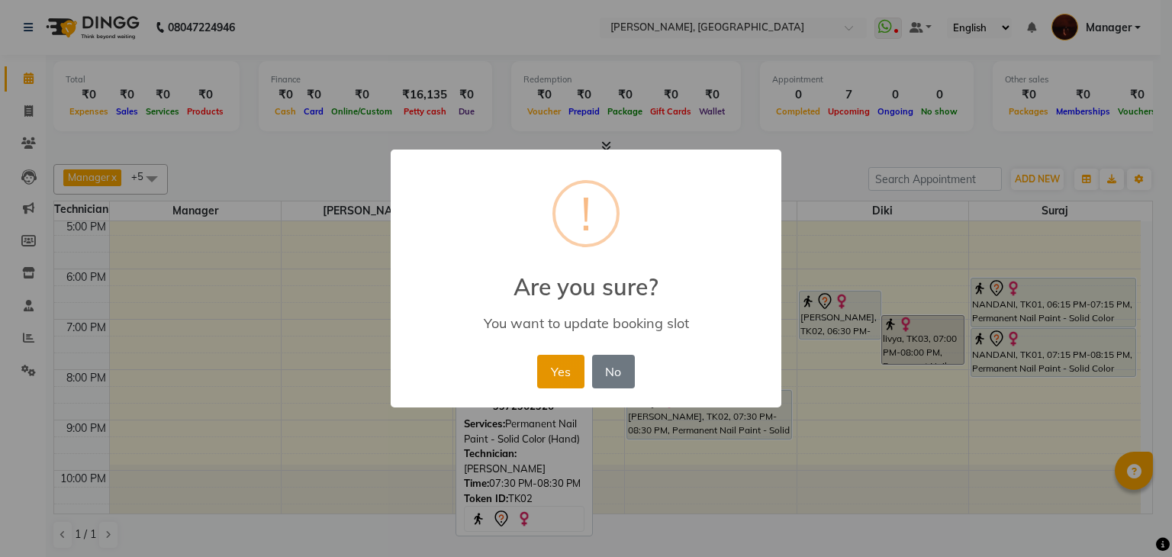
click at [551, 376] on button "Yes" at bounding box center [560, 372] width 47 height 34
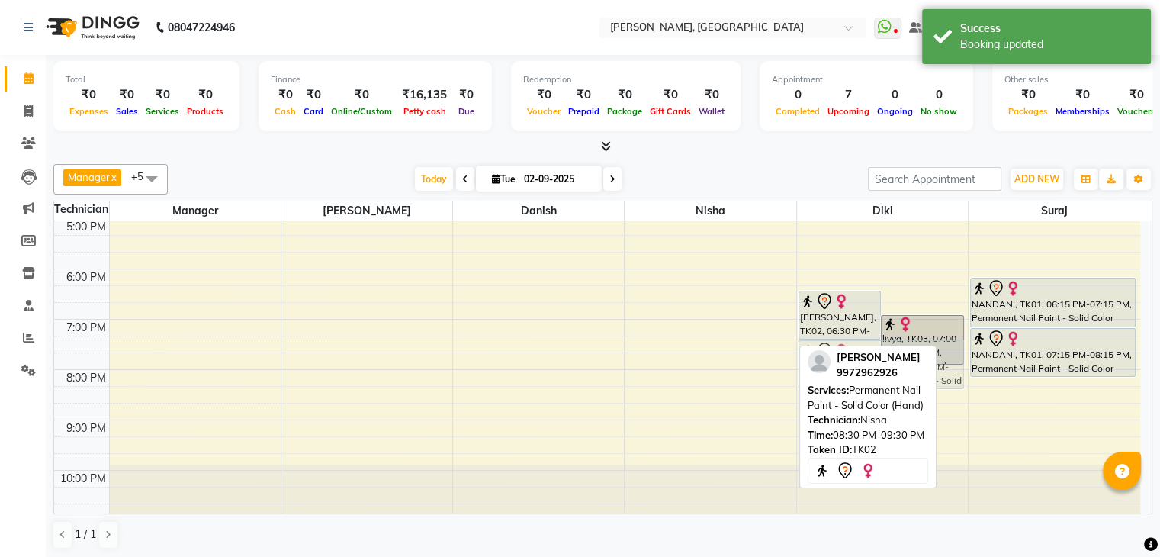
drag, startPoint x: 674, startPoint y: 408, endPoint x: 850, endPoint y: 350, distance: 185.5
click at [850, 350] on div "Manager x [PERSON_NAME] x Diki x Danish x Nisha x suraj x +5 Select All Manager…" at bounding box center [602, 356] width 1099 height 397
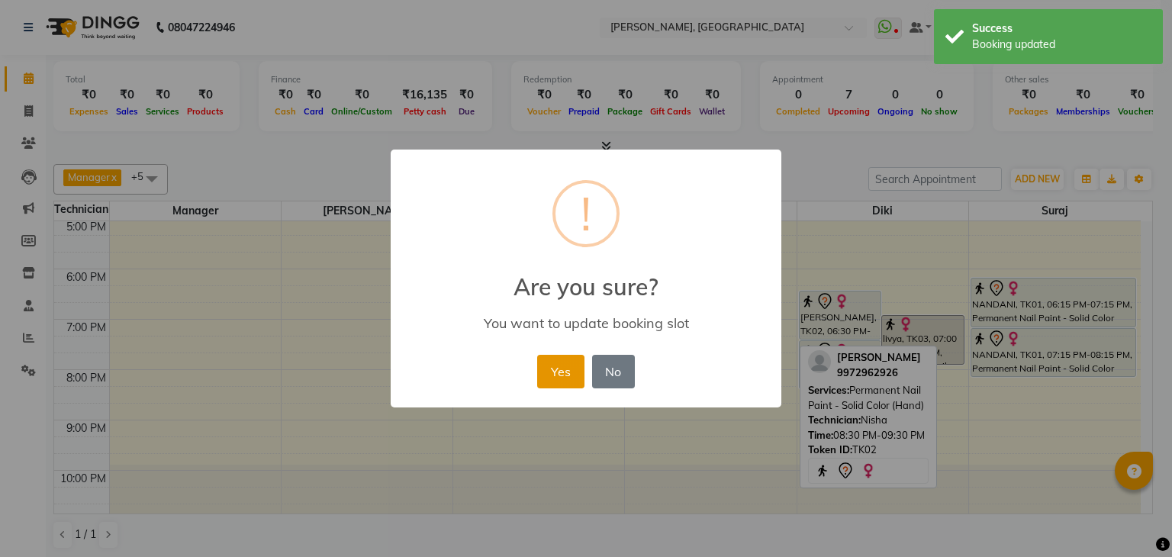
click at [561, 368] on button "Yes" at bounding box center [560, 372] width 47 height 34
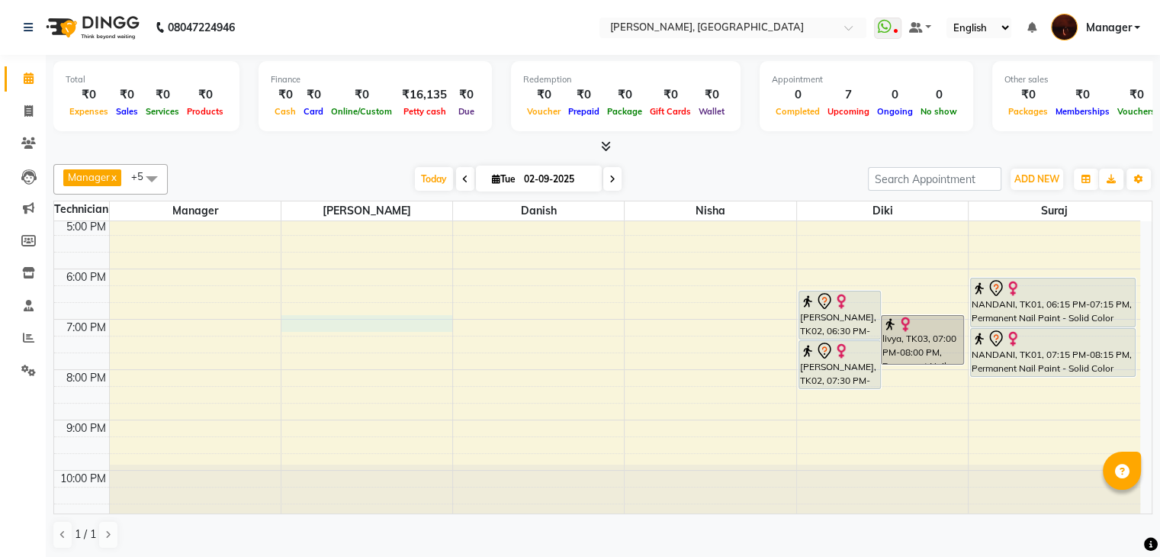
click at [309, 314] on div "10:00 AM 11:00 AM 12:00 PM 1:00 PM 2:00 PM 3:00 PM 4:00 PM 5:00 PM 6:00 PM 7:00…" at bounding box center [597, 193] width 1086 height 654
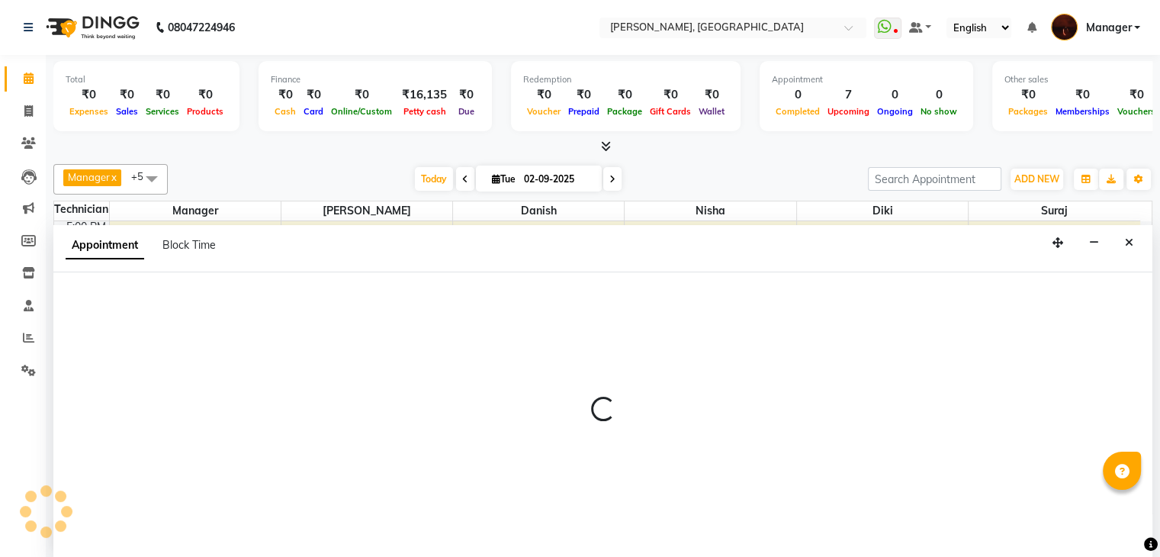
scroll to position [1, 0]
select select "35072"
select select "tentative"
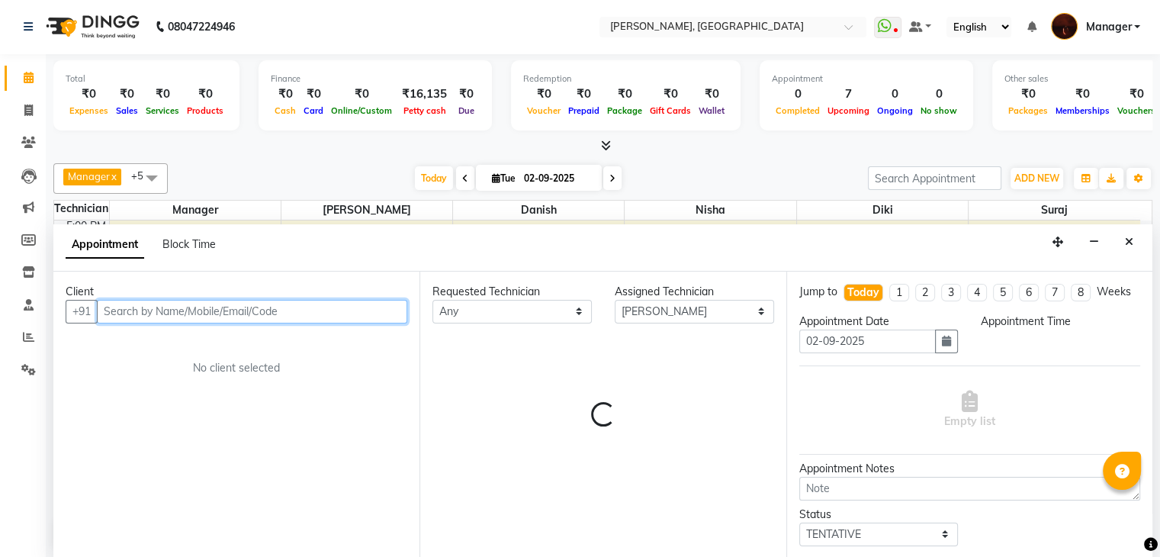
select select "1140"
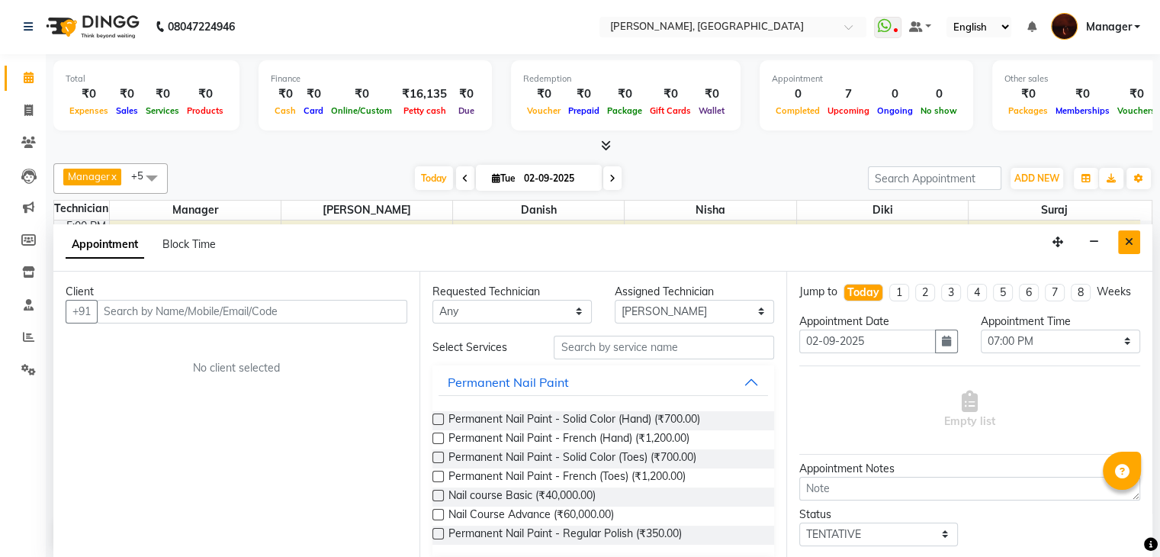
click at [1127, 237] on icon "Close" at bounding box center [1129, 242] width 8 height 11
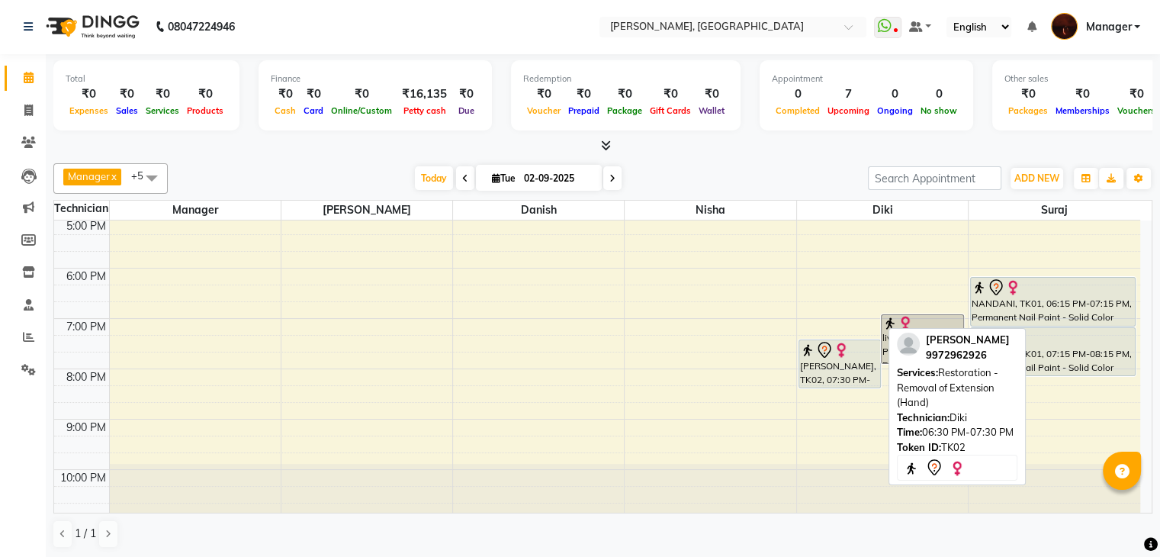
scroll to position [0, 0]
drag, startPoint x: 843, startPoint y: 311, endPoint x: 775, endPoint y: 8, distance: 311.1
click at [775, 8] on app-home "08047224946 Select Location × Nailashes, Indiranagar WhatsApp Status ✕ Status: …" at bounding box center [580, 279] width 1160 height 559
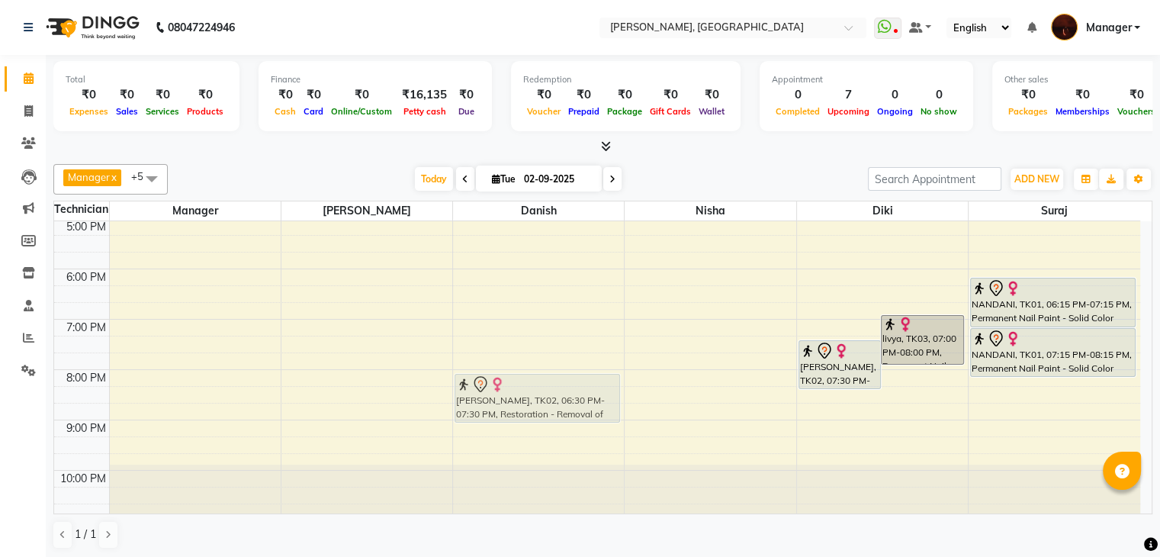
drag, startPoint x: 838, startPoint y: 302, endPoint x: 558, endPoint y: 389, distance: 292.5
click at [558, 389] on tr "[PERSON_NAME], TK04, 11:30 AM-12:30 PM, Nail Extension - Acrylic (Hand) [PERSON…" at bounding box center [597, 193] width 1086 height 654
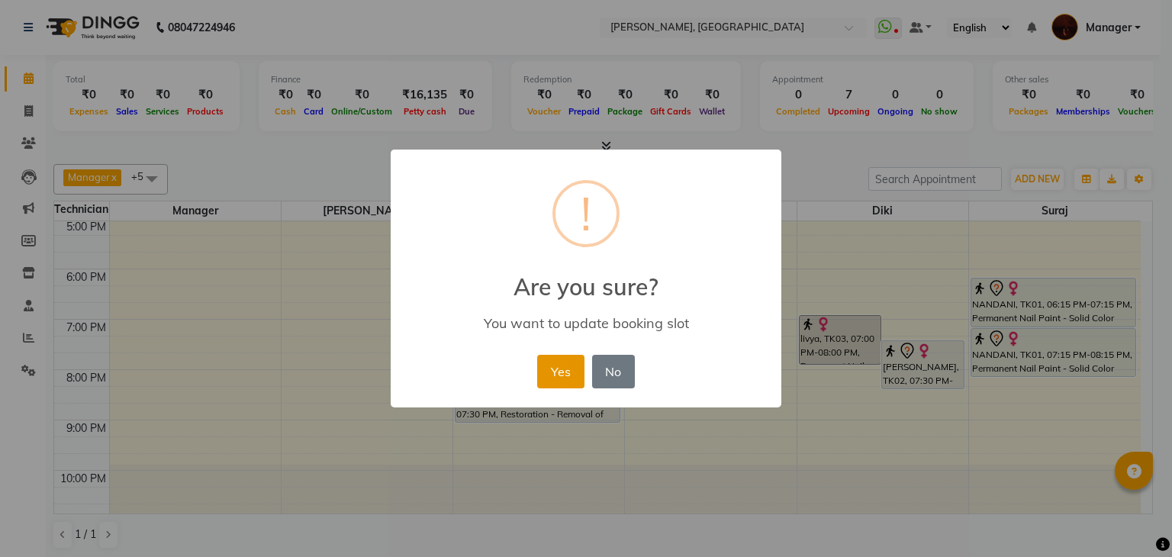
click at [556, 378] on button "Yes" at bounding box center [560, 372] width 47 height 34
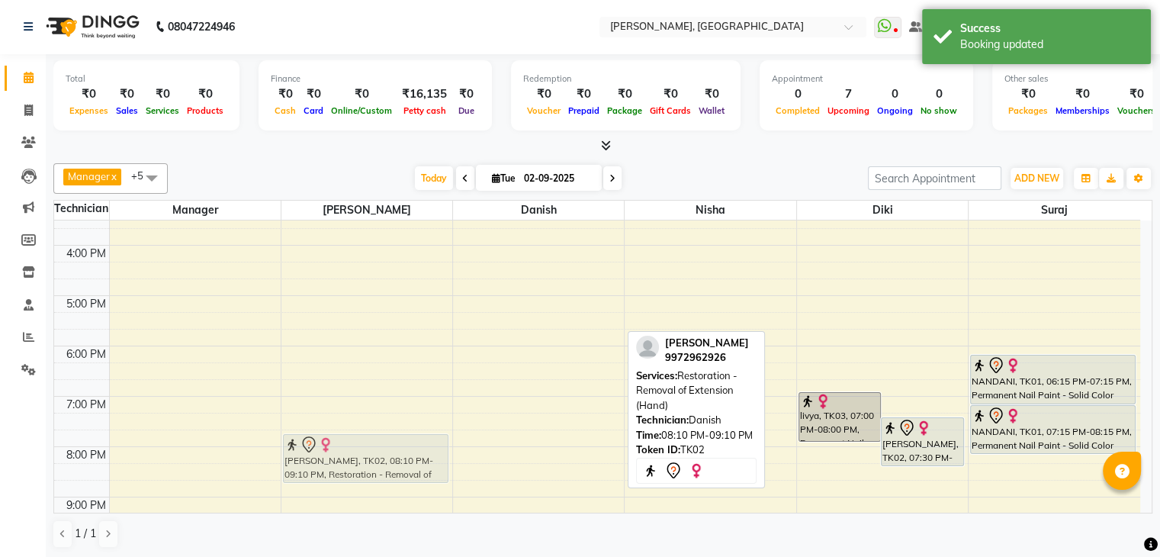
scroll to position [278, 0]
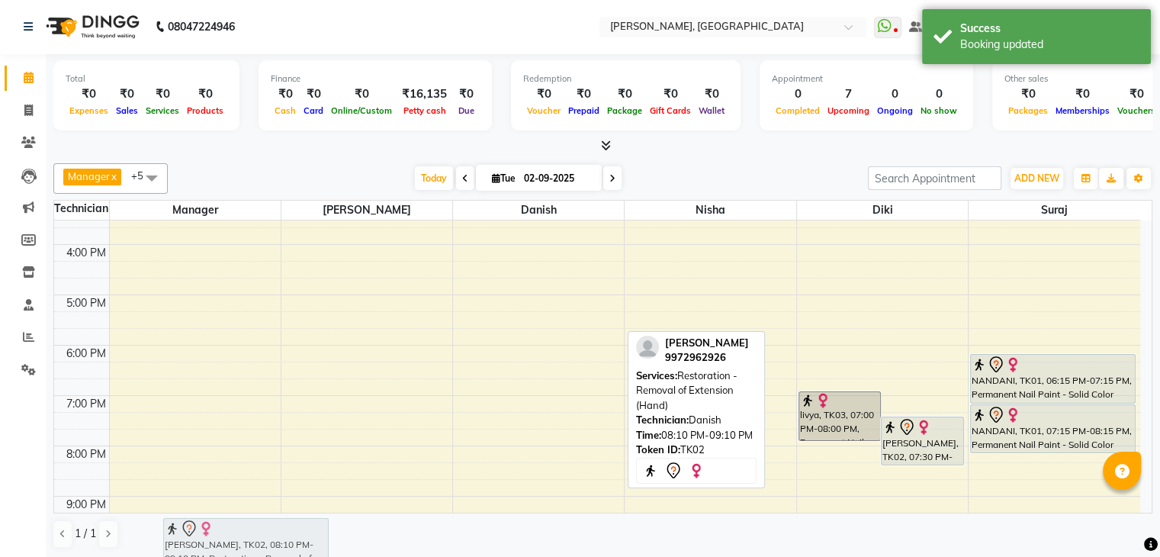
drag, startPoint x: 501, startPoint y: 399, endPoint x: 261, endPoint y: 507, distance: 263.3
click at [261, 507] on div "10:00 AM 11:00 AM 12:00 PM 1:00 PM 2:00 PM 3:00 PM 4:00 PM 5:00 PM 6:00 PM 7:00…" at bounding box center [597, 270] width 1086 height 654
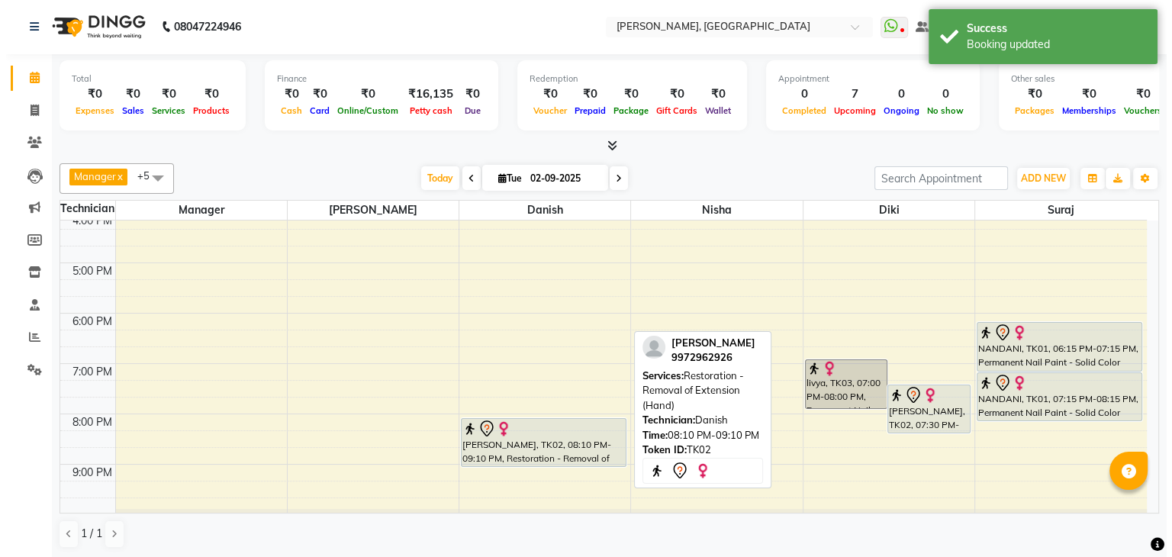
scroll to position [310, 0]
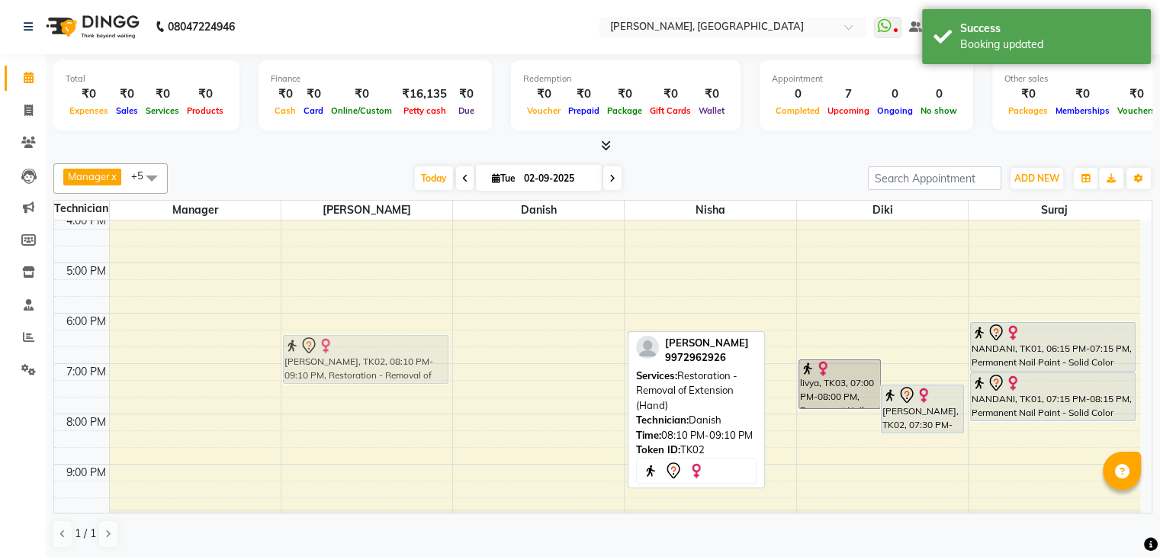
drag, startPoint x: 491, startPoint y: 437, endPoint x: 365, endPoint y: 358, distance: 148.8
click at [365, 358] on tr "[PERSON_NAME], TK04, 11:30 AM-12:30 PM, Nail Extension - Acrylic (Hand) [PERSON…" at bounding box center [597, 238] width 1086 height 654
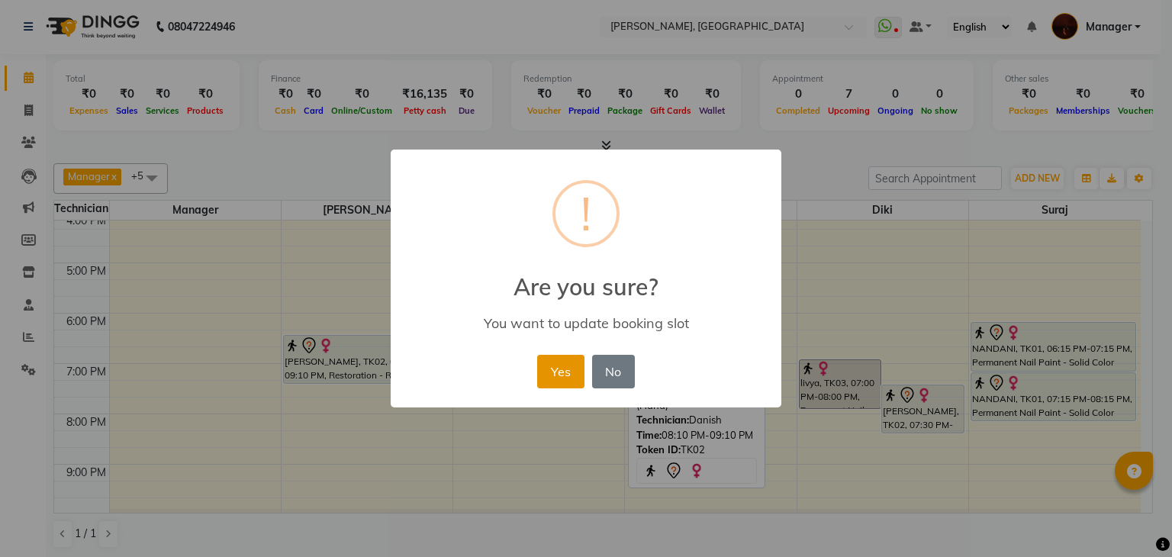
click at [540, 379] on button "Yes" at bounding box center [560, 372] width 47 height 34
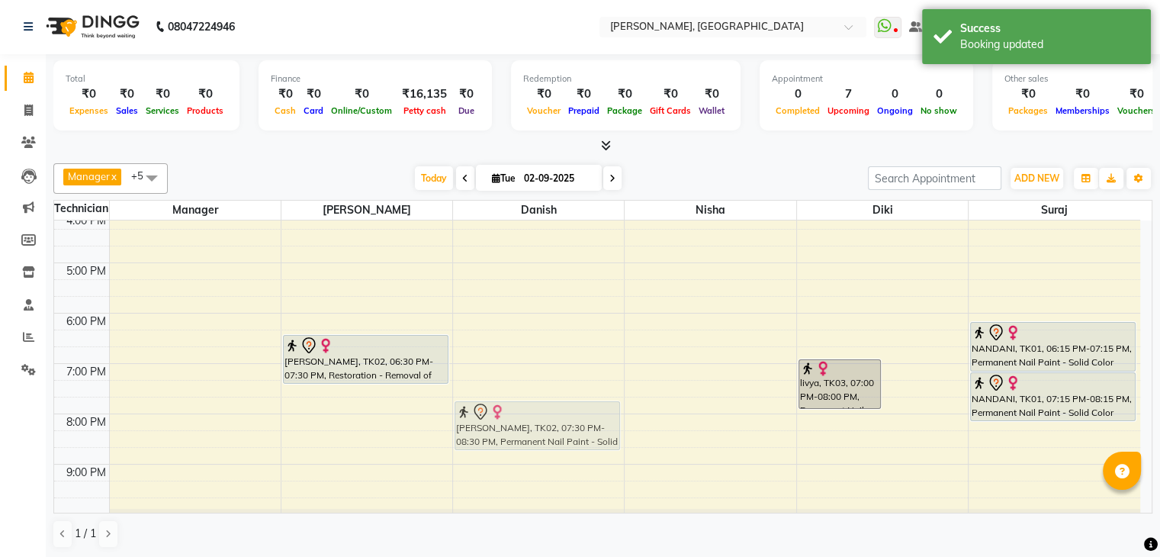
drag, startPoint x: 893, startPoint y: 413, endPoint x: 514, endPoint y: 430, distance: 378.8
click at [514, 430] on tr "[PERSON_NAME], TK04, 11:30 AM-12:30 PM, Nail Extension - Acrylic (Hand) [PERSON…" at bounding box center [597, 238] width 1086 height 654
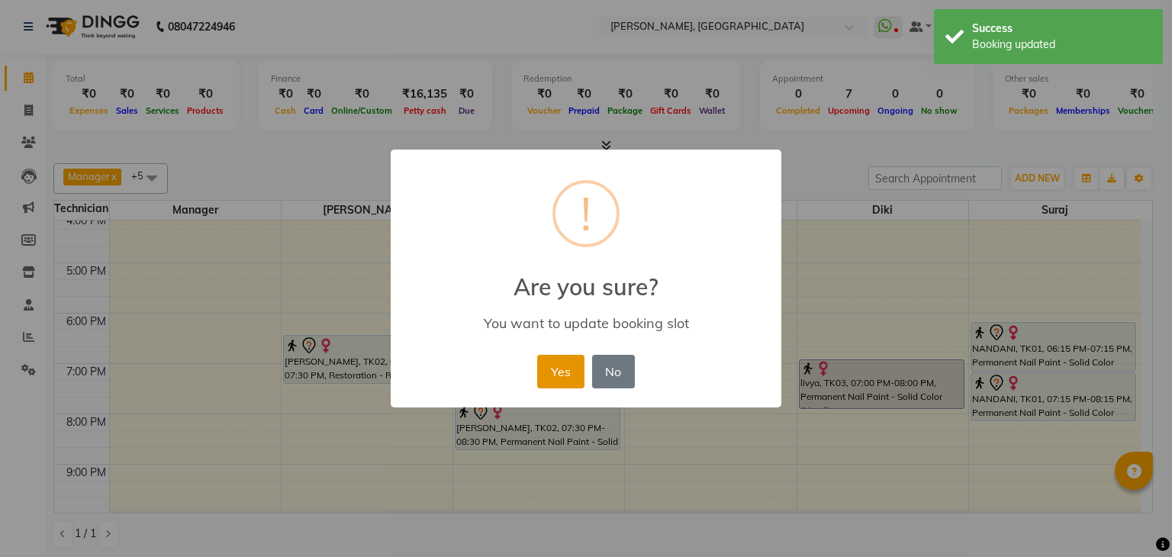
click at [556, 378] on button "Yes" at bounding box center [560, 372] width 47 height 34
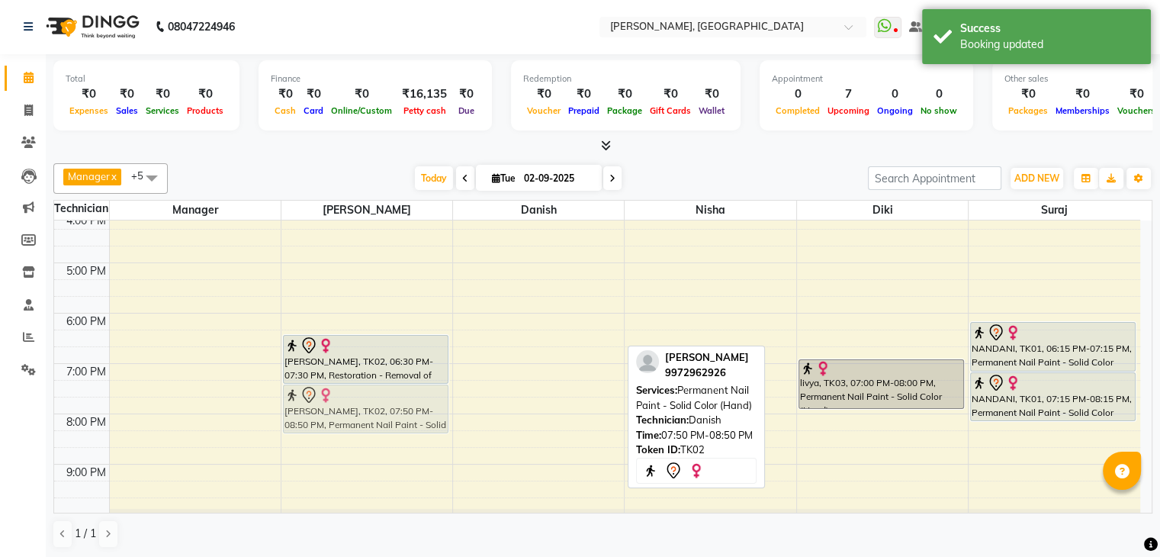
drag, startPoint x: 500, startPoint y: 431, endPoint x: 372, endPoint y: 411, distance: 128.9
click at [372, 411] on tr "[PERSON_NAME], TK04, 11:30 AM-12:30 PM, Nail Extension - Acrylic (Hand) [PERSON…" at bounding box center [597, 238] width 1086 height 654
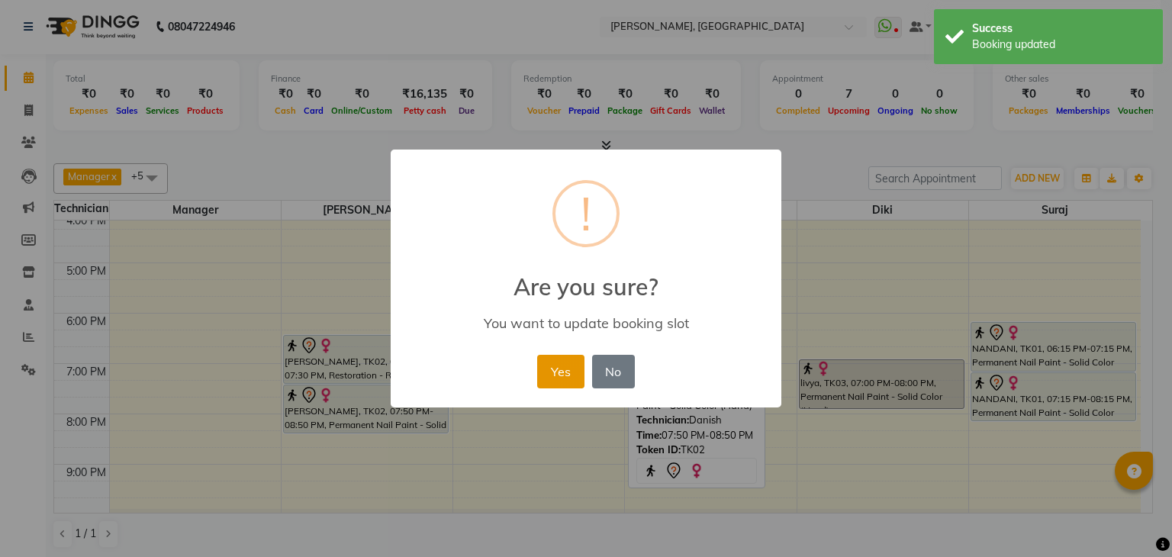
click at [565, 375] on button "Yes" at bounding box center [560, 372] width 47 height 34
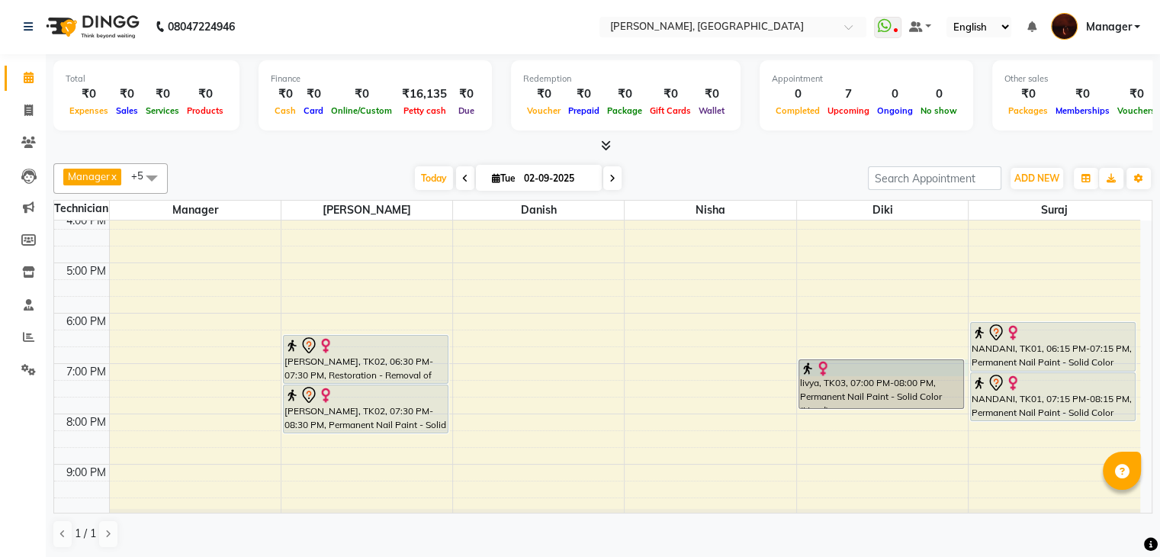
click at [967, 361] on div "10:00 AM 11:00 AM 12:00 PM 1:00 PM 2:00 PM 3:00 PM 4:00 PM 5:00 PM 6:00 PM 7:00…" at bounding box center [597, 238] width 1086 height 654
select select "68684"
select select "tentative"
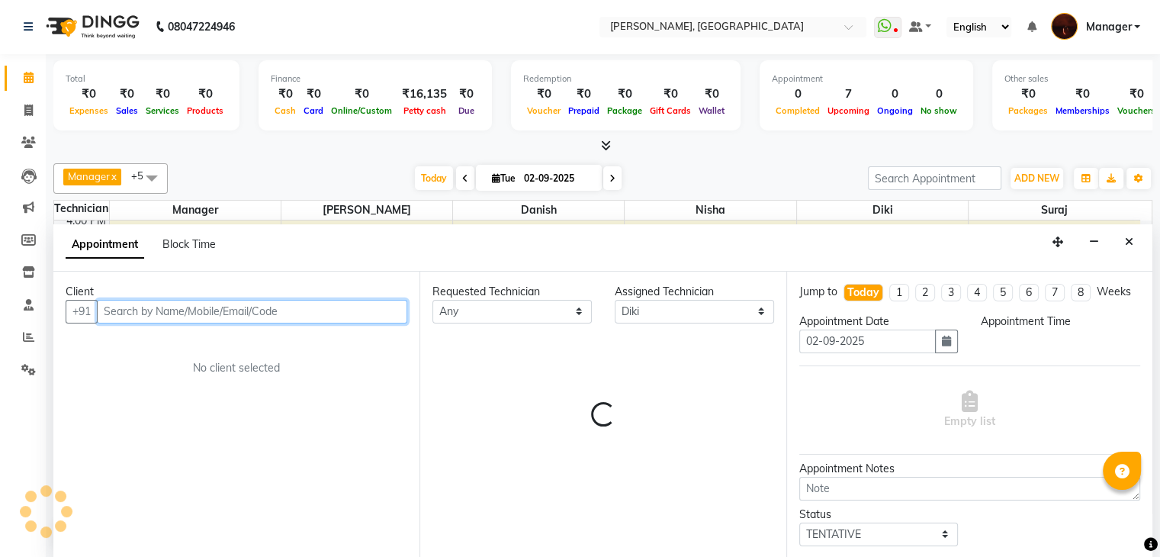
select select "1140"
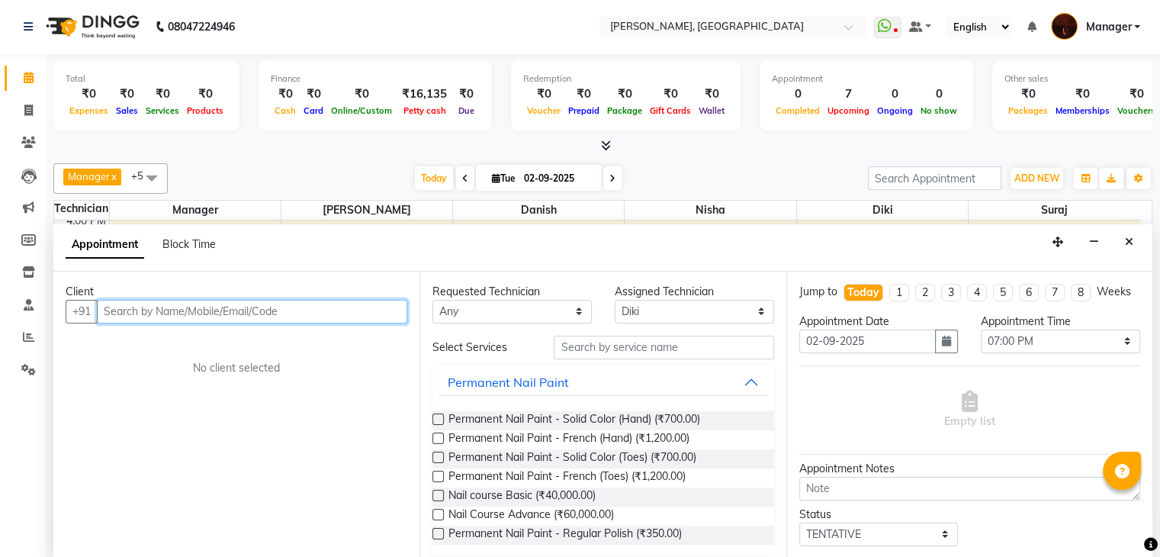
click at [346, 309] on input "text" at bounding box center [252, 312] width 311 height 24
type input "9945365385"
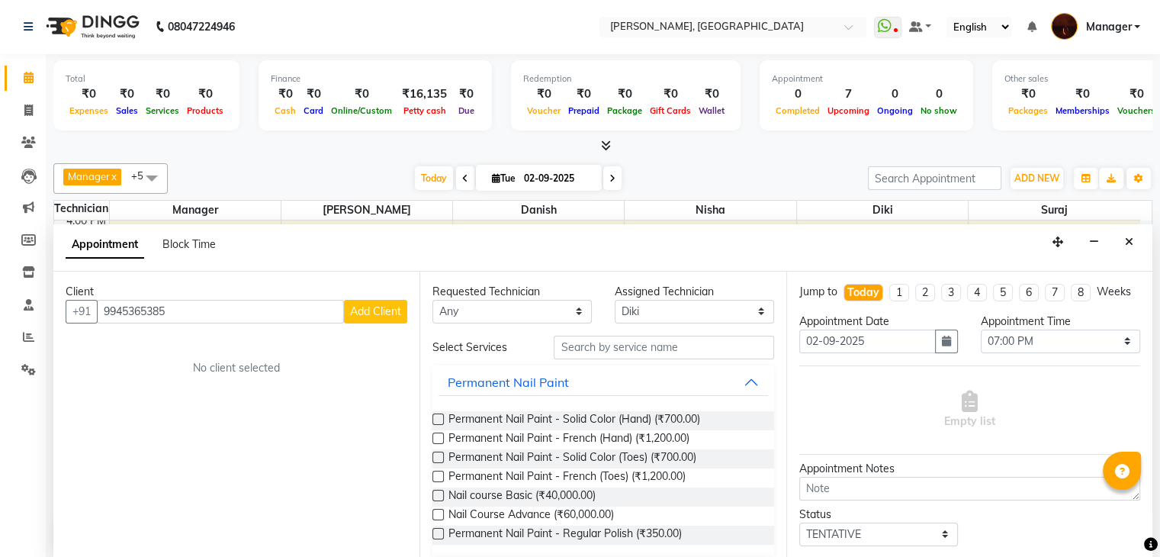
click at [357, 307] on span "Add Client" at bounding box center [375, 311] width 51 height 14
select select "21"
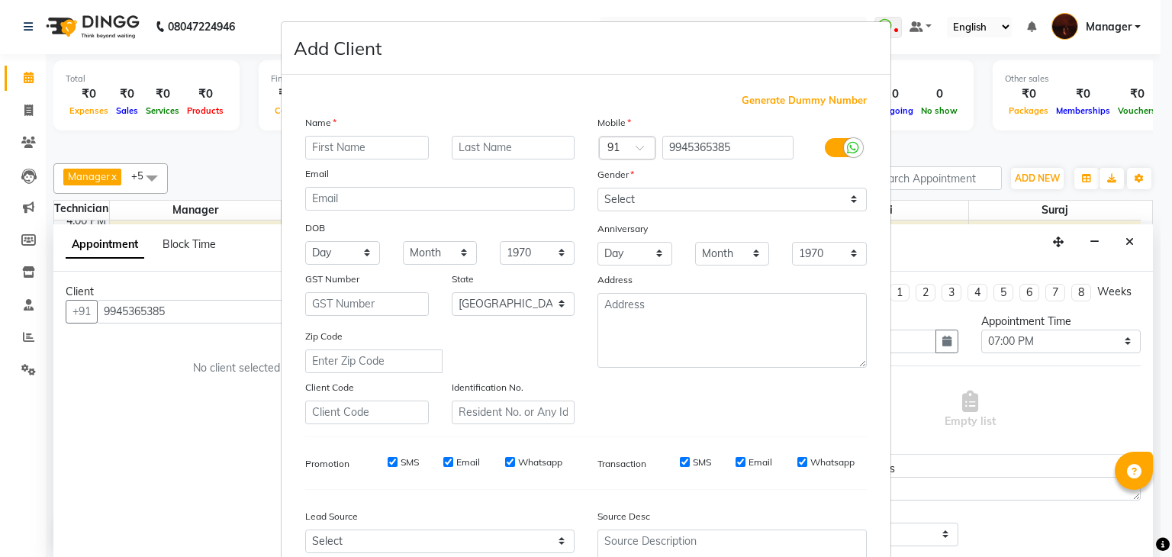
click at [400, 147] on input "text" at bounding box center [367, 148] width 124 height 24
type input "[PERSON_NAME]"
click at [661, 200] on select "Select [DEMOGRAPHIC_DATA] [DEMOGRAPHIC_DATA] Other Prefer Not To Say" at bounding box center [731, 200] width 269 height 24
select select "[DEMOGRAPHIC_DATA]"
click at [597, 188] on select "Select [DEMOGRAPHIC_DATA] [DEMOGRAPHIC_DATA] Other Prefer Not To Say" at bounding box center [731, 200] width 269 height 24
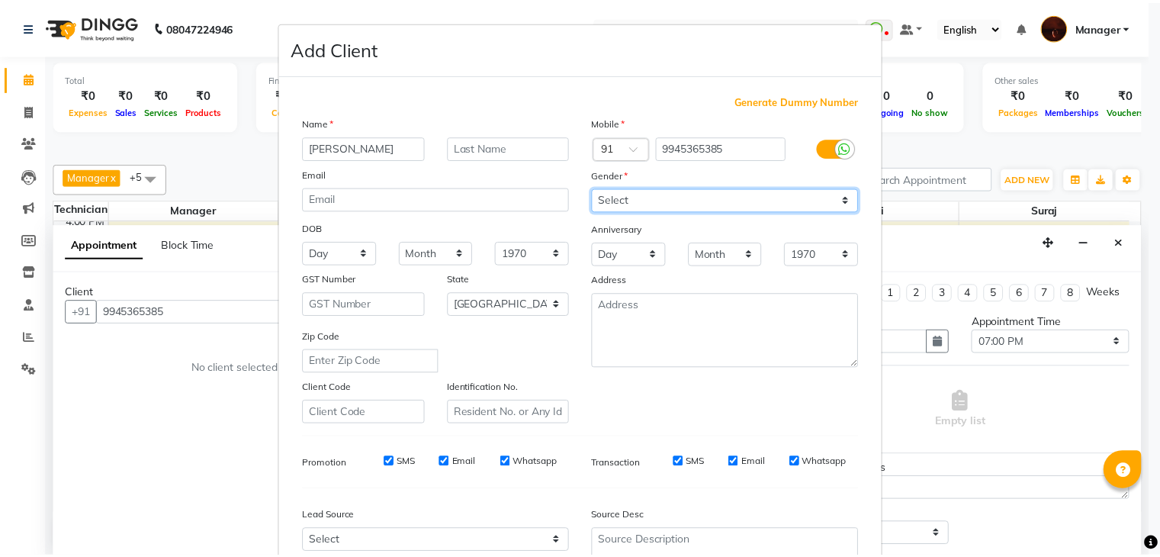
scroll to position [155, 0]
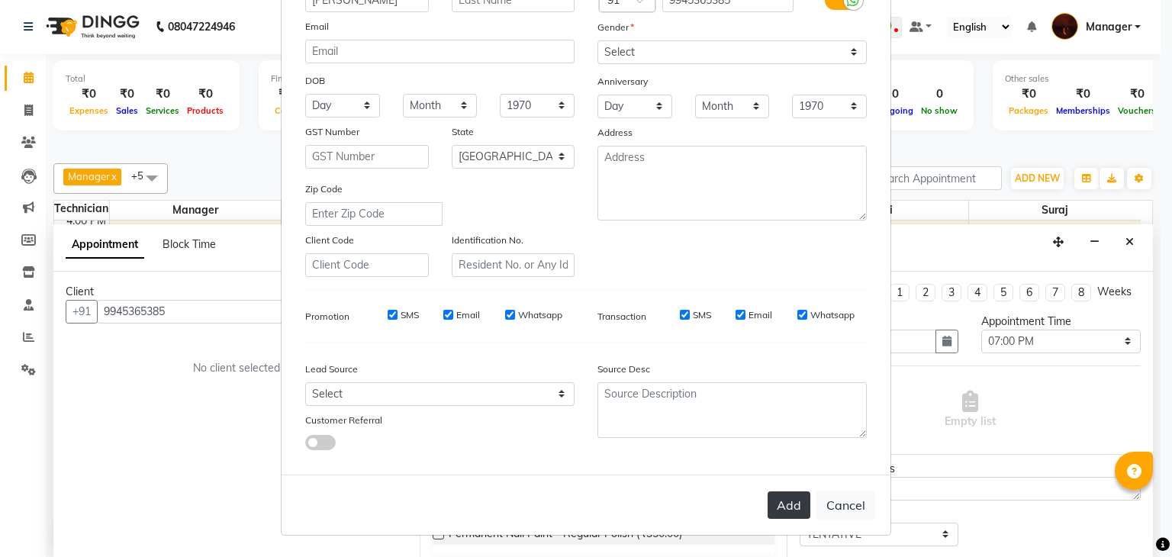
click at [787, 508] on button "Add" at bounding box center [788, 504] width 43 height 27
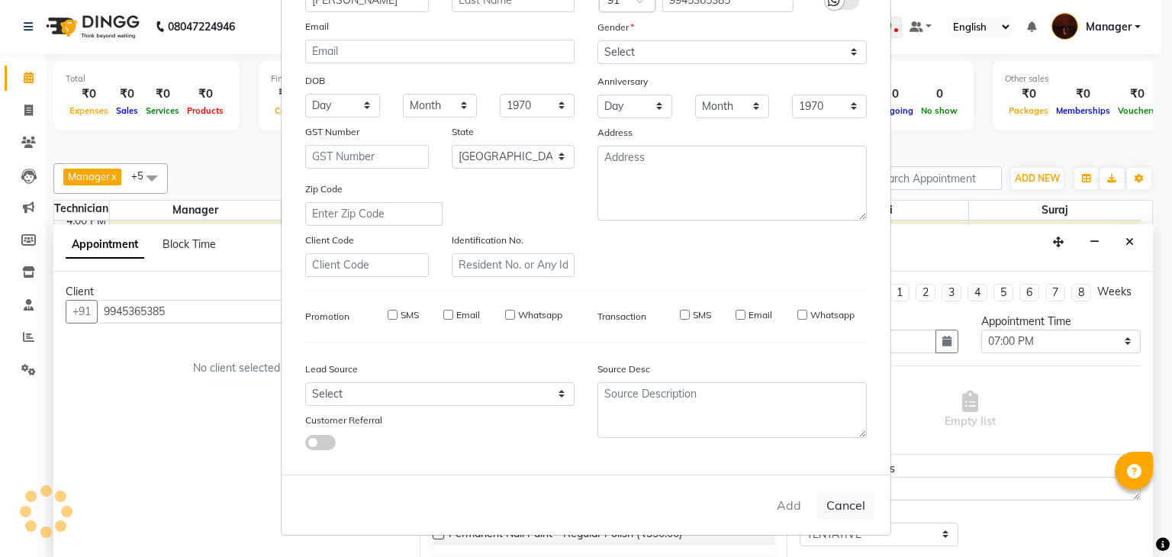
type input "99******85"
select select
select select "null"
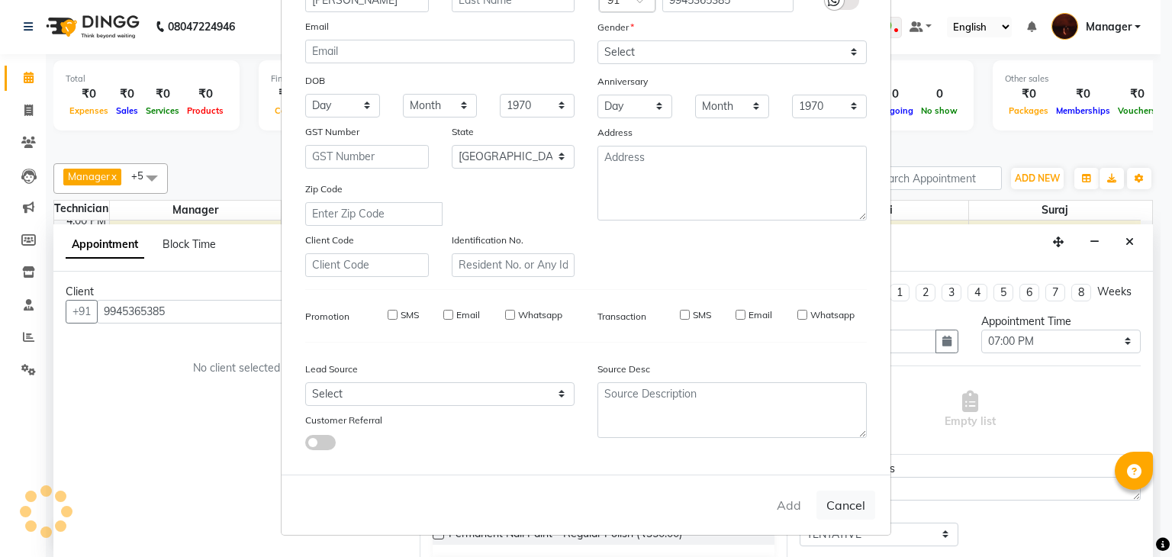
select select
checkbox input "false"
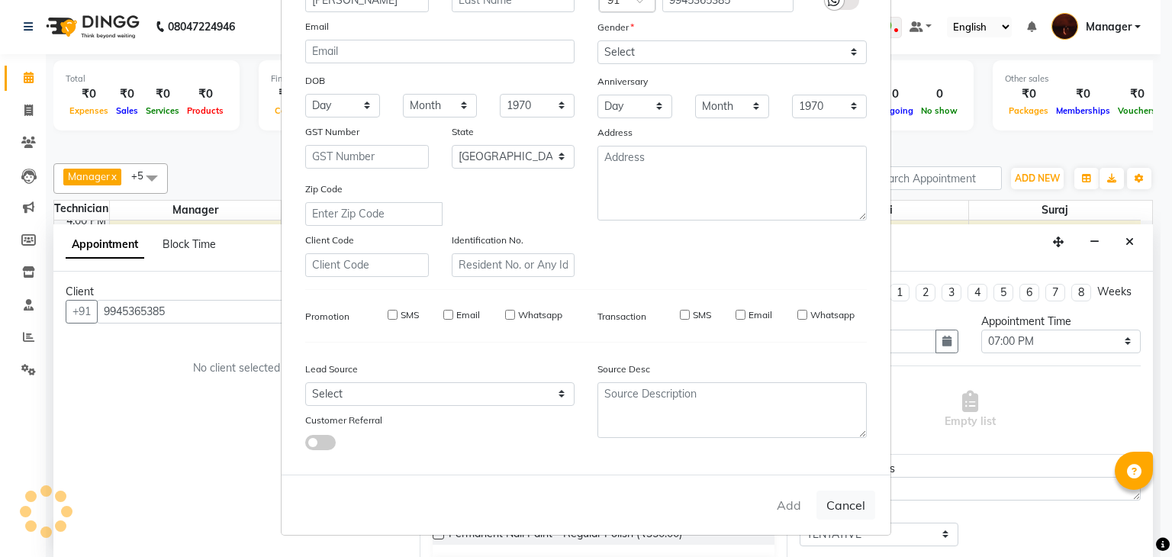
checkbox input "false"
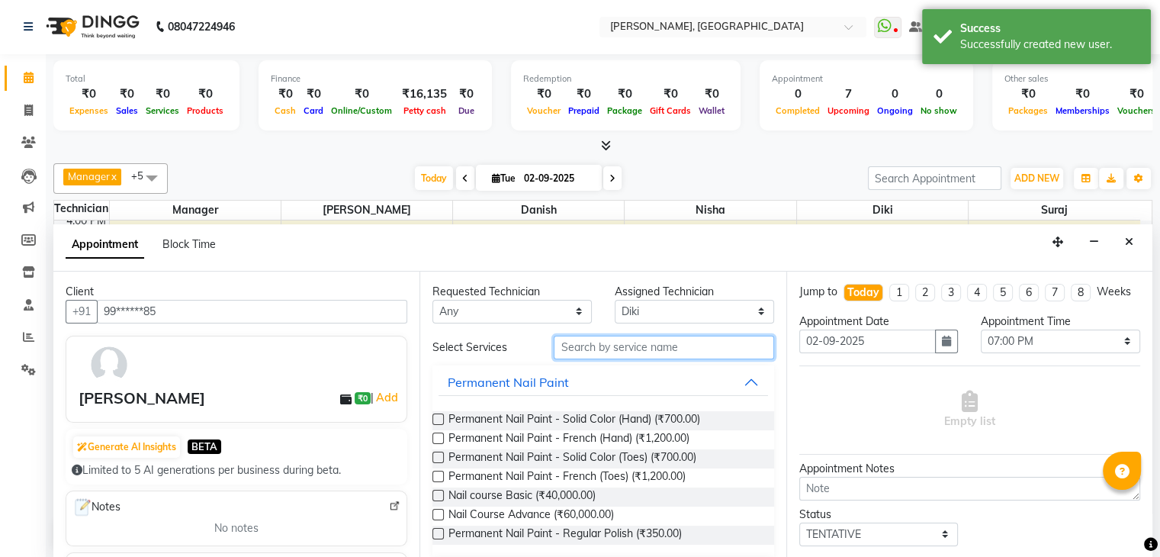
click at [699, 349] on input "text" at bounding box center [664, 348] width 220 height 24
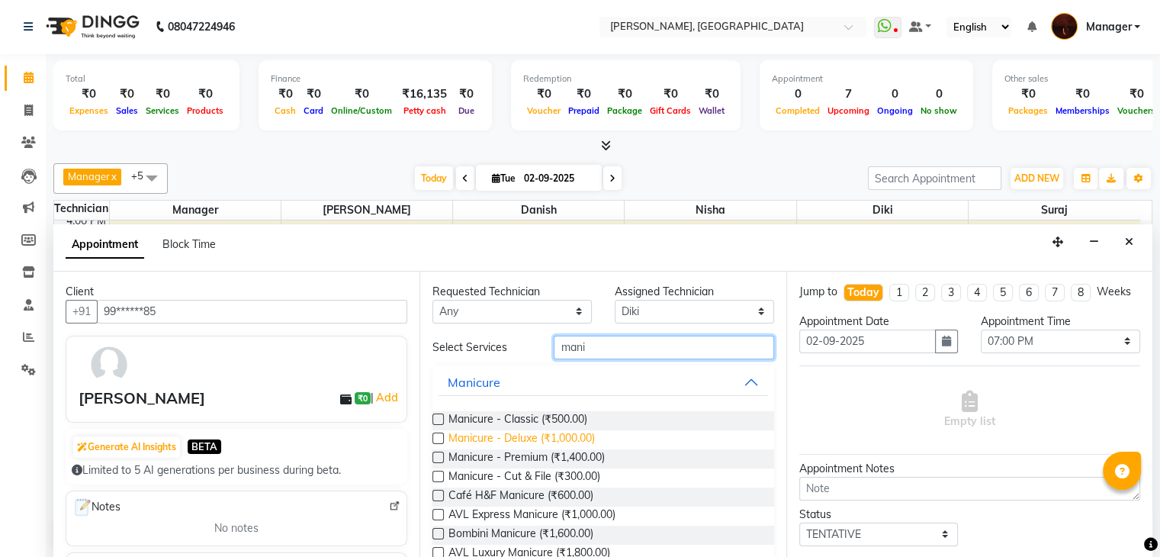
type input "mani"
click at [522, 437] on span "Manicure - Deluxe (₹1,000.00)" at bounding box center [522, 439] width 146 height 19
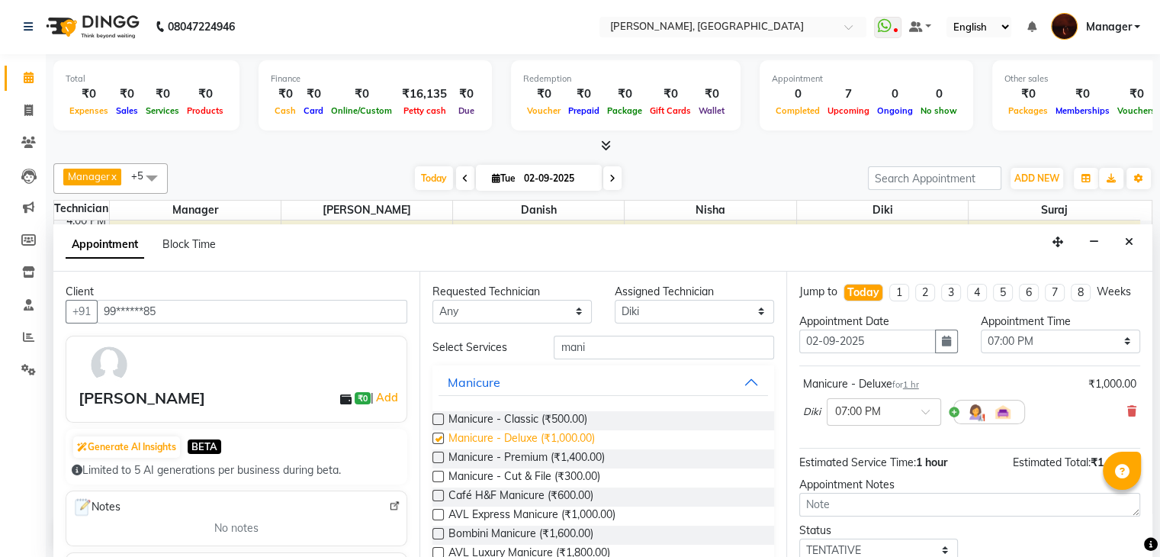
checkbox input "false"
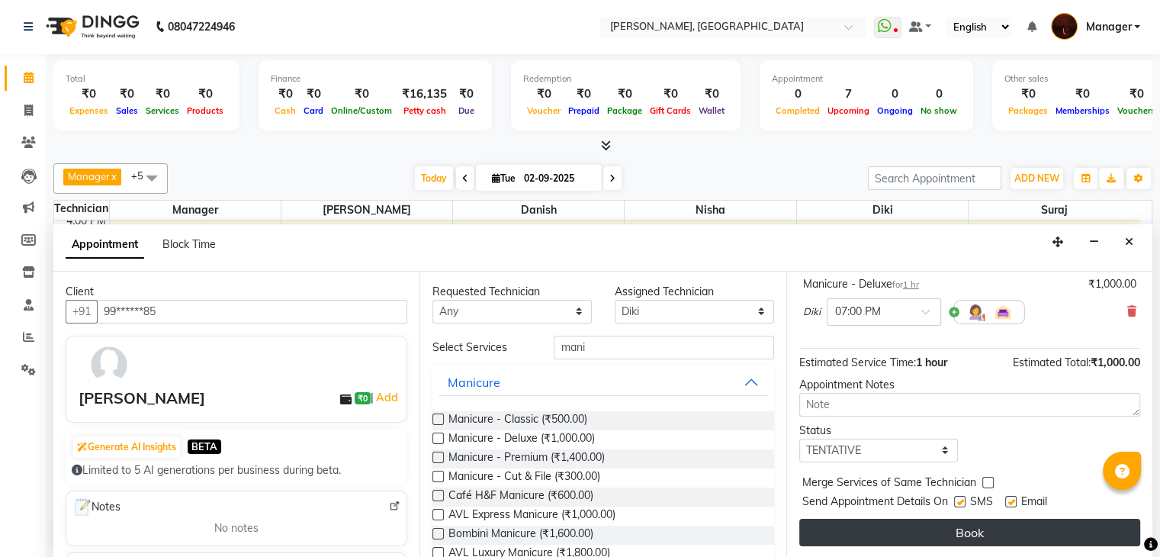
click at [908, 541] on button "Book" at bounding box center [970, 532] width 341 height 27
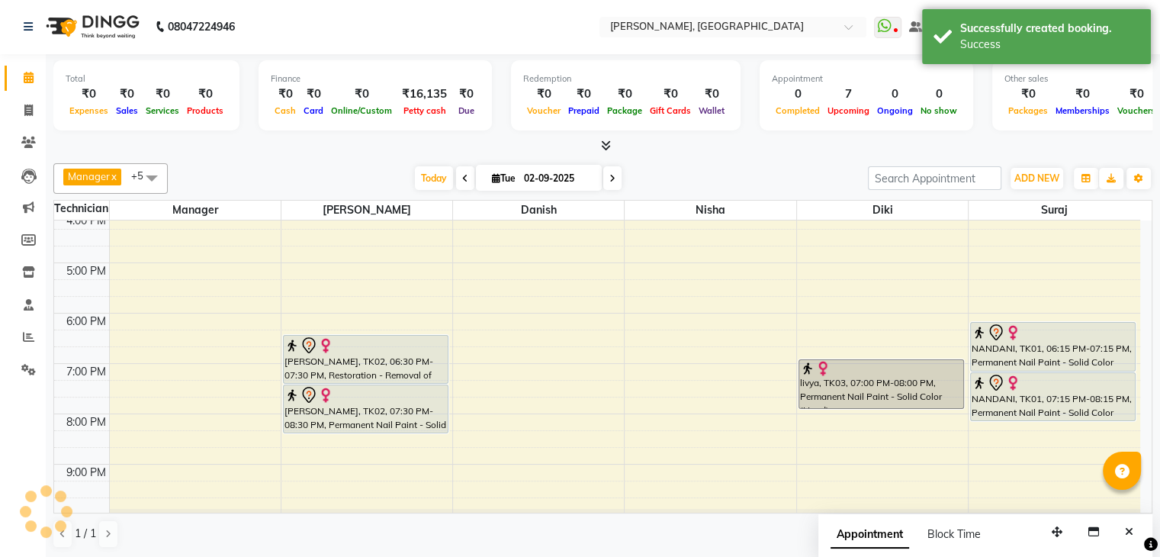
scroll to position [0, 0]
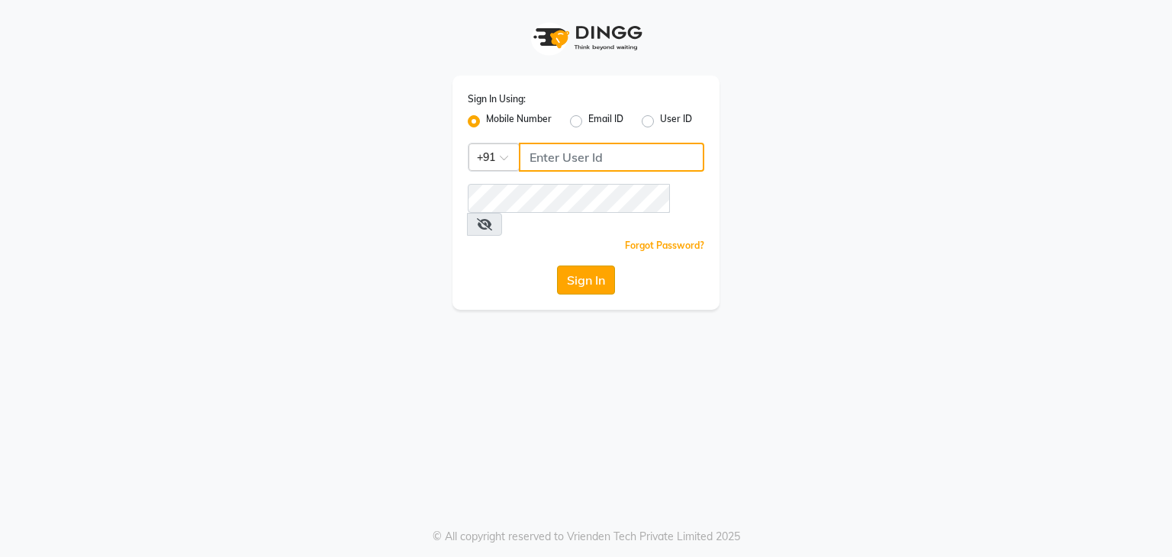
type input "9986416195"
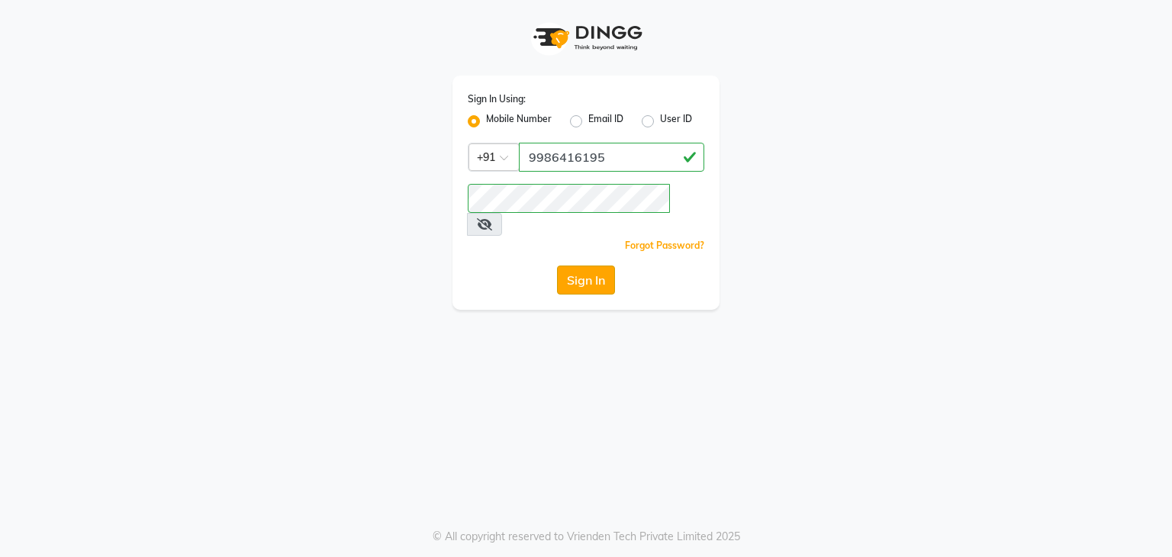
click at [578, 265] on button "Sign In" at bounding box center [586, 279] width 58 height 29
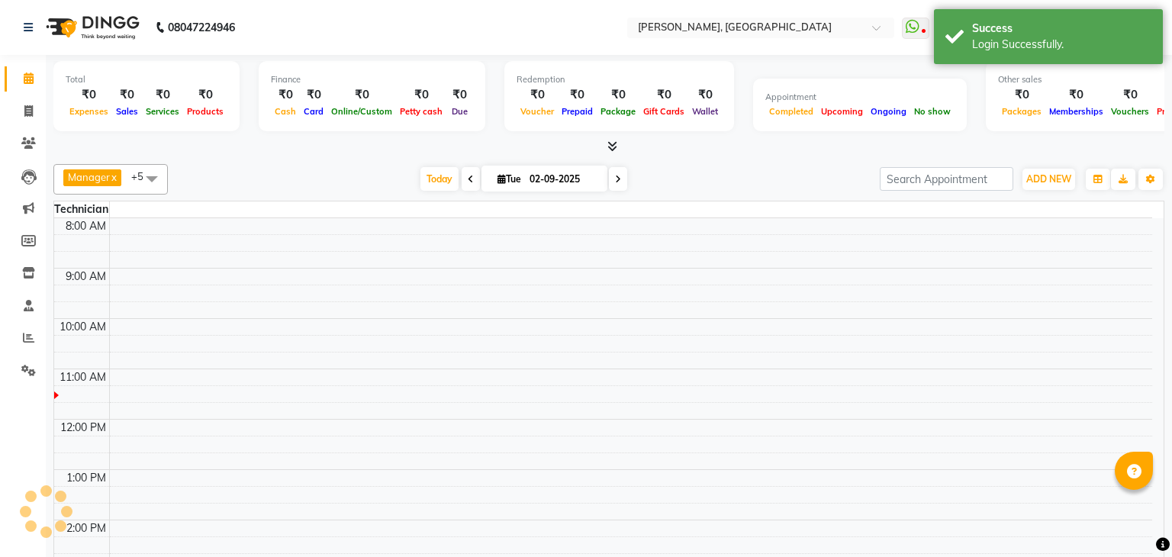
select select "en"
